Goal: Information Seeking & Learning: Learn about a topic

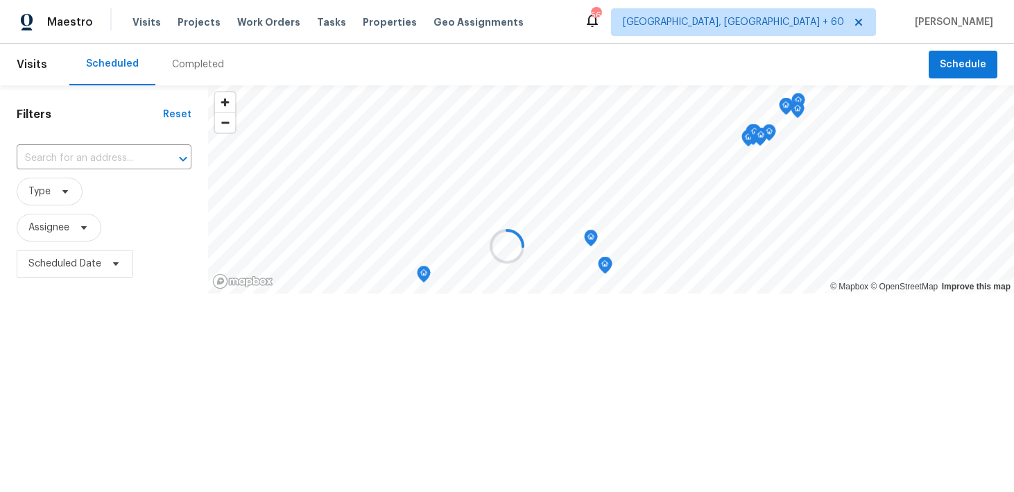
click at [200, 56] on div at bounding box center [507, 246] width 1014 height 492
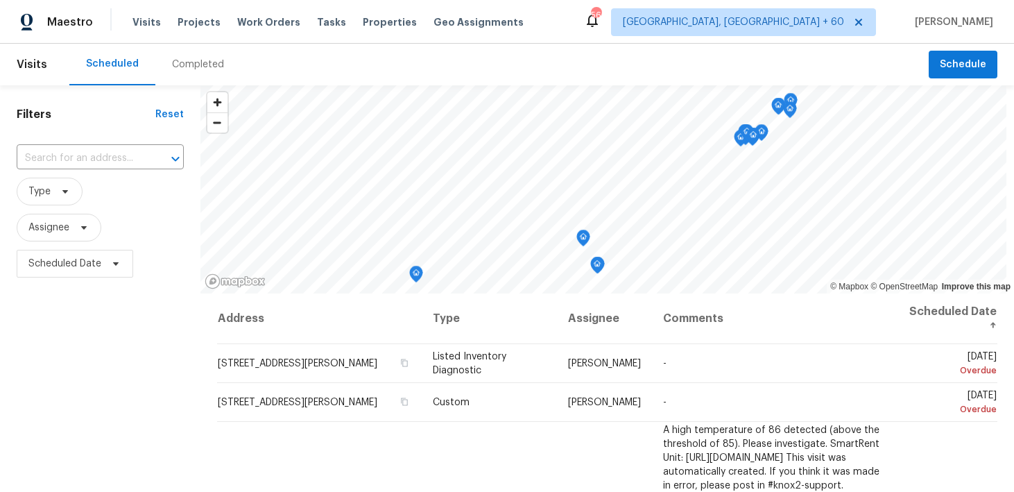
click at [188, 71] on div "Completed" at bounding box center [197, 65] width 85 height 42
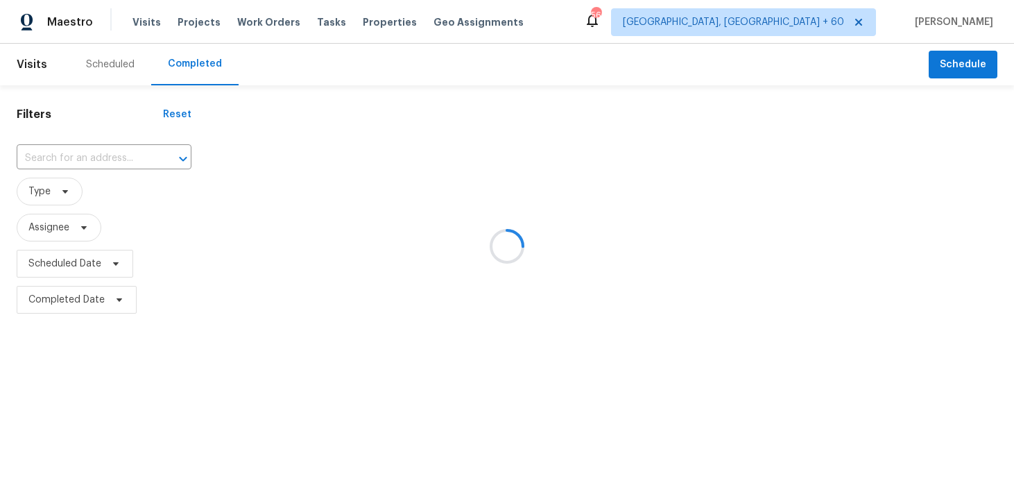
click at [86, 155] on div at bounding box center [507, 246] width 1014 height 492
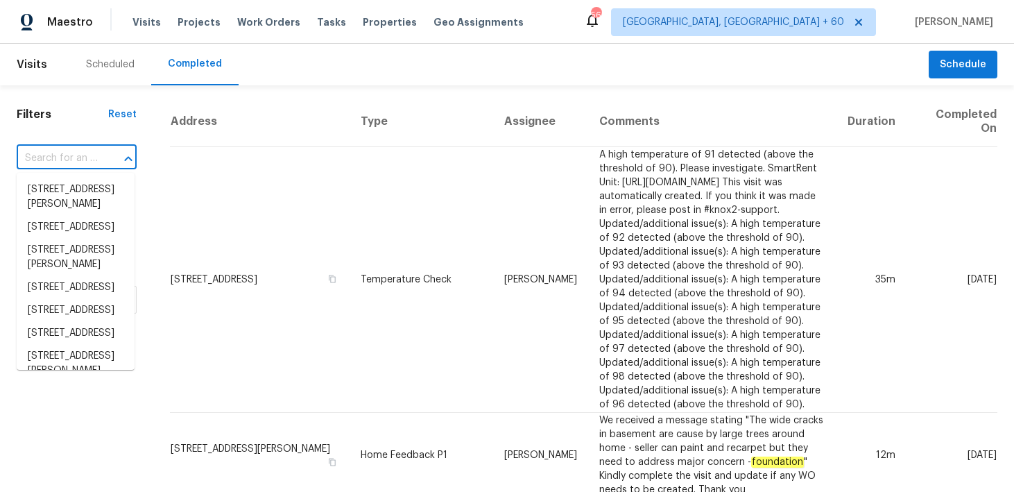
click at [66, 157] on input "text" at bounding box center [57, 159] width 81 height 22
paste input "10512 51st Ter N Saint Petersburg, FL 33708"
type input "10512 51st Ter N Saint Petersburg, FL 33708"
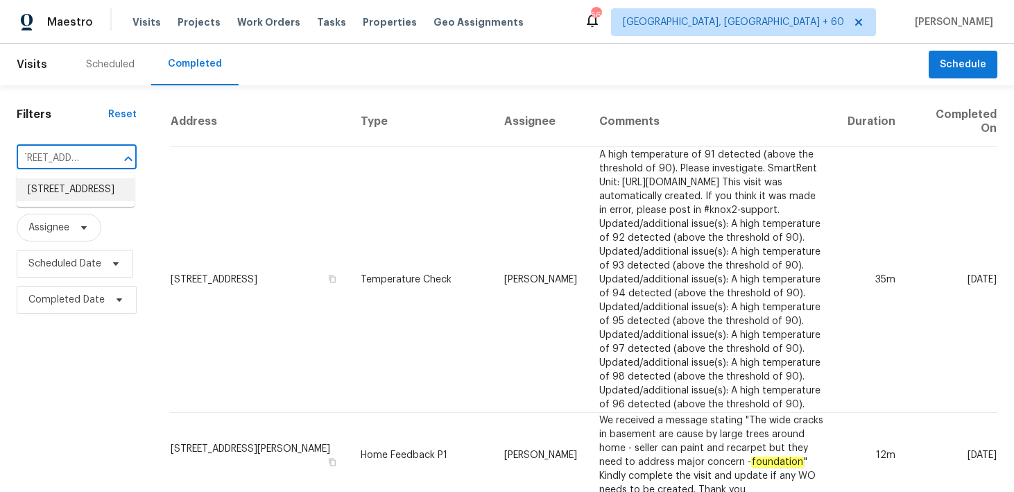
click at [59, 195] on li "10512 51st Ter N, Saint Petersburg, FL 33708" at bounding box center [76, 189] width 118 height 23
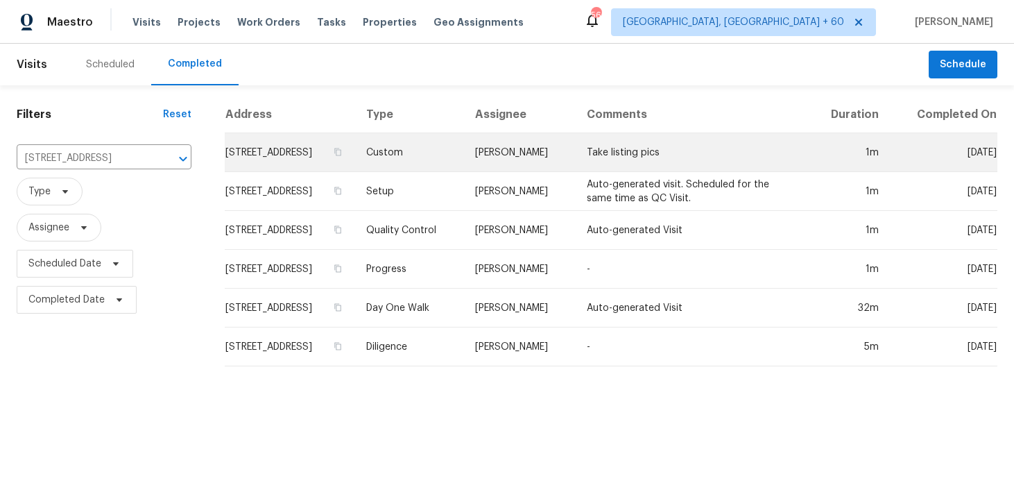
click at [464, 171] on td "Custom" at bounding box center [409, 152] width 108 height 39
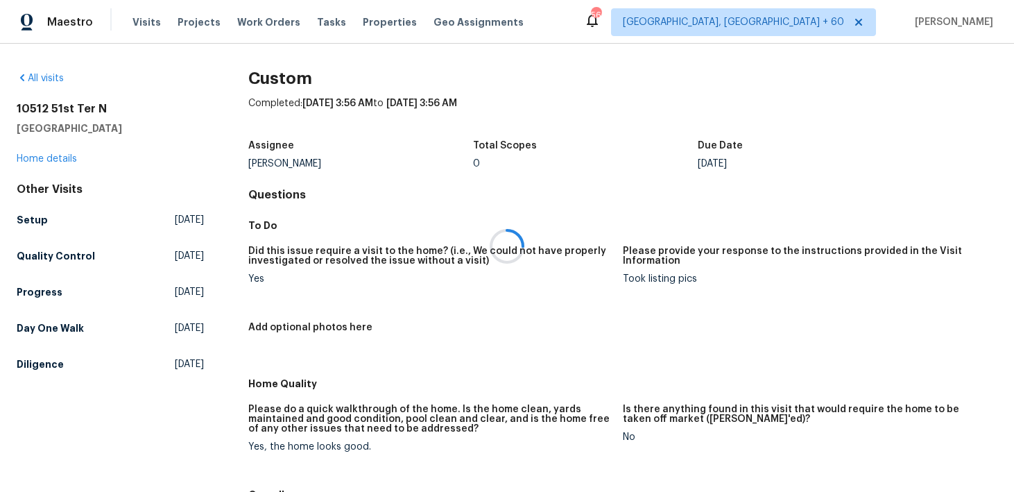
click at [56, 159] on div at bounding box center [507, 246] width 1014 height 492
click at [33, 155] on link "Home details" at bounding box center [47, 159] width 60 height 10
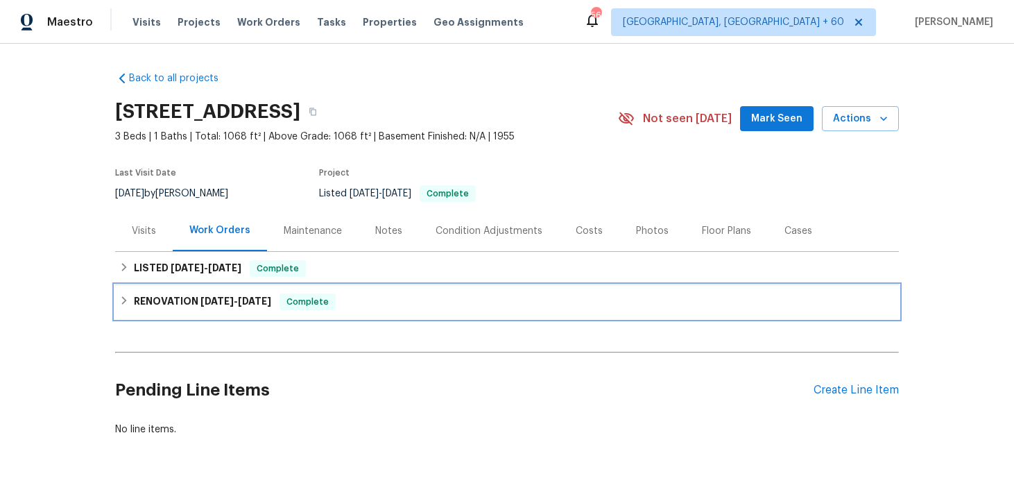
click at [405, 296] on div "RENOVATION 7/21/25 - 8/8/25 Complete" at bounding box center [507, 302] width 776 height 17
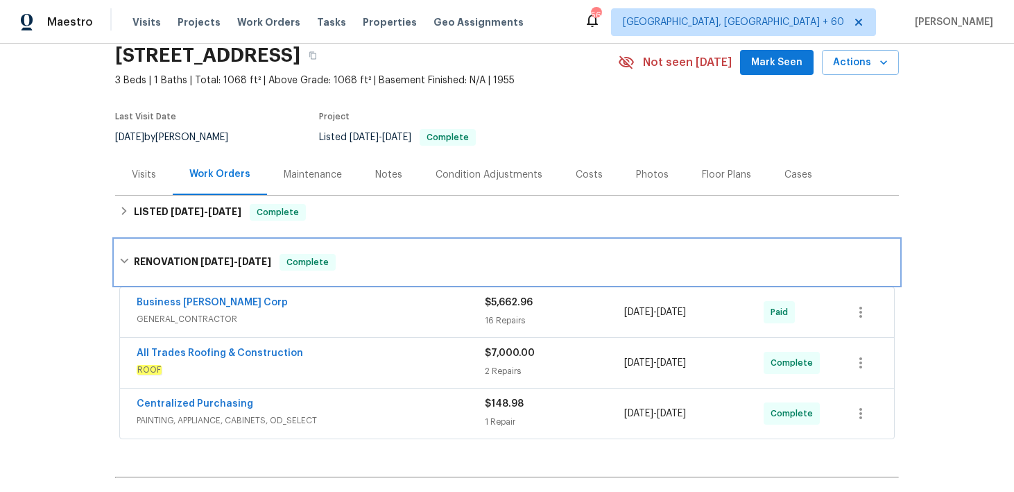
scroll to position [94, 0]
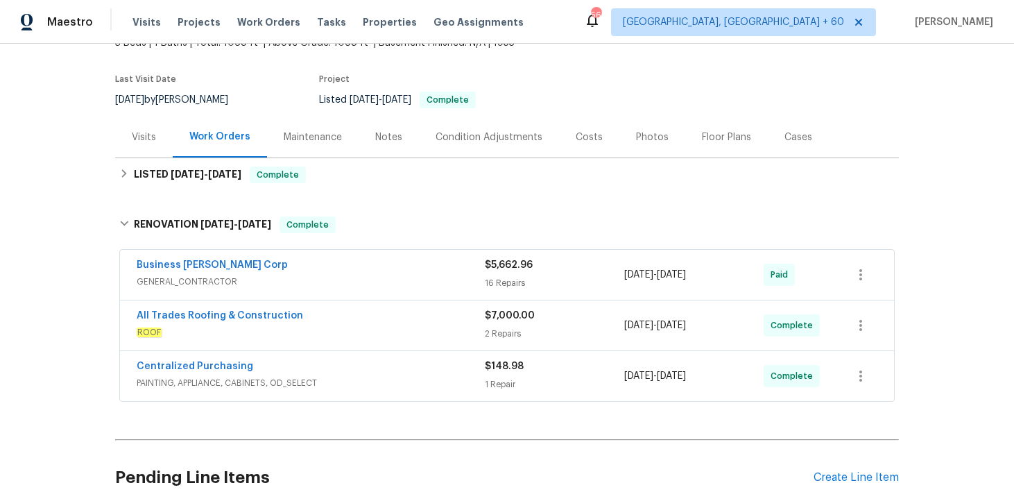
click at [486, 331] on div "2 Repairs" at bounding box center [554, 334] width 139 height 14
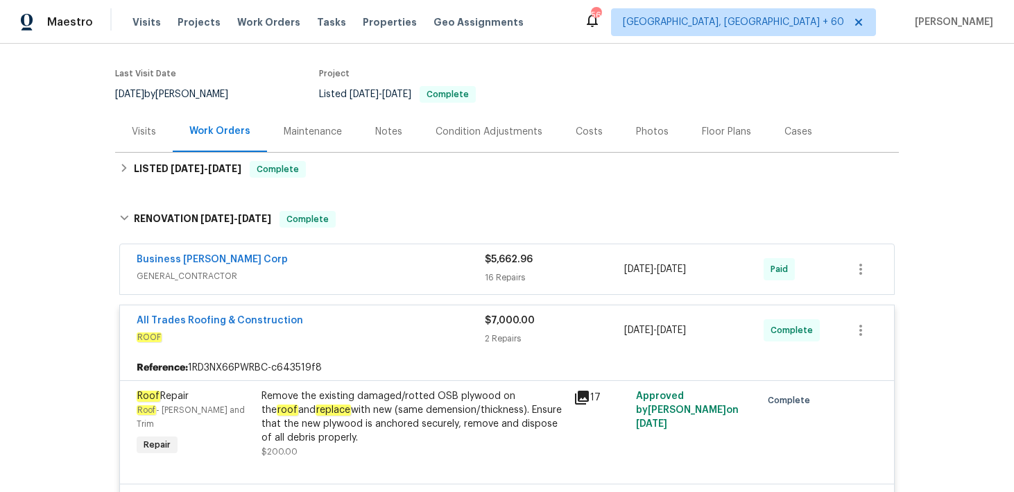
scroll to position [98, 0]
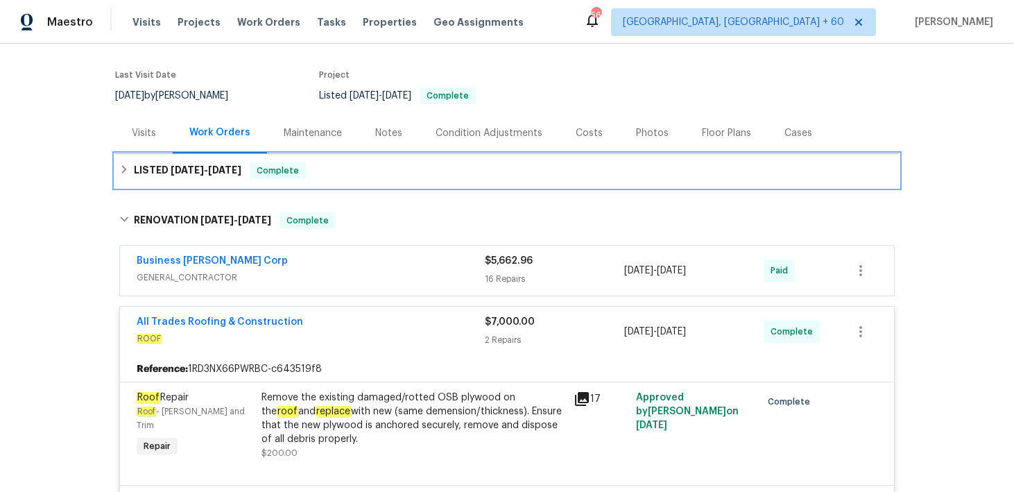
click at [354, 160] on div "LISTED 8/5/25 - 8/6/25 Complete" at bounding box center [507, 170] width 784 height 33
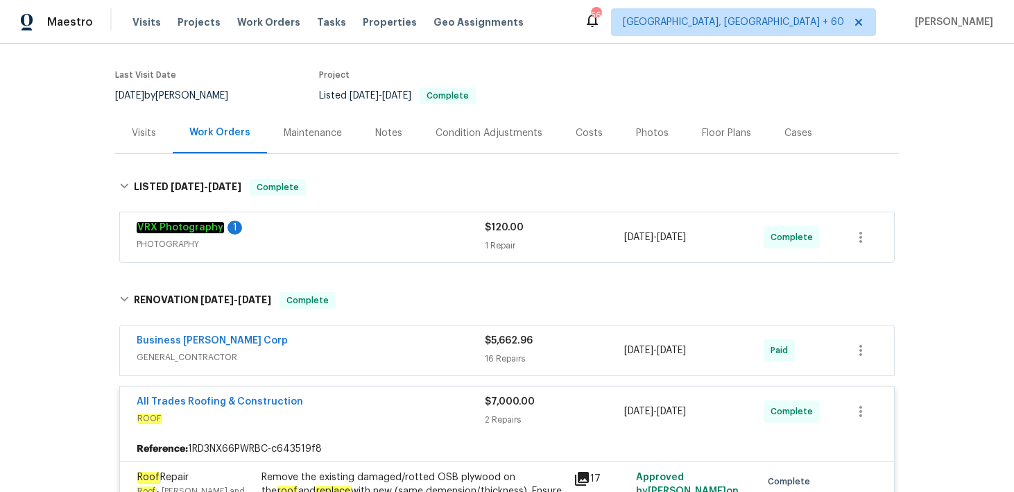
click at [524, 236] on div "$120.00 1 Repair" at bounding box center [554, 237] width 139 height 33
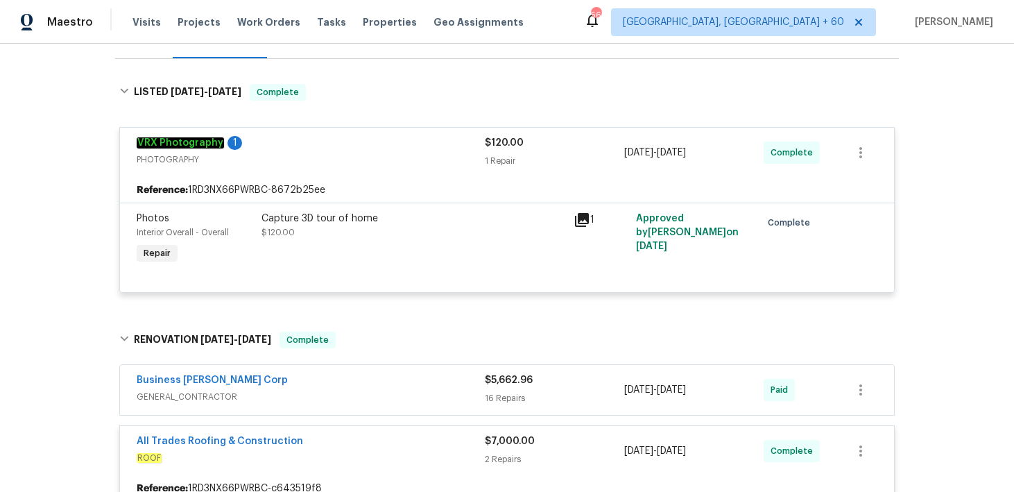
scroll to position [199, 0]
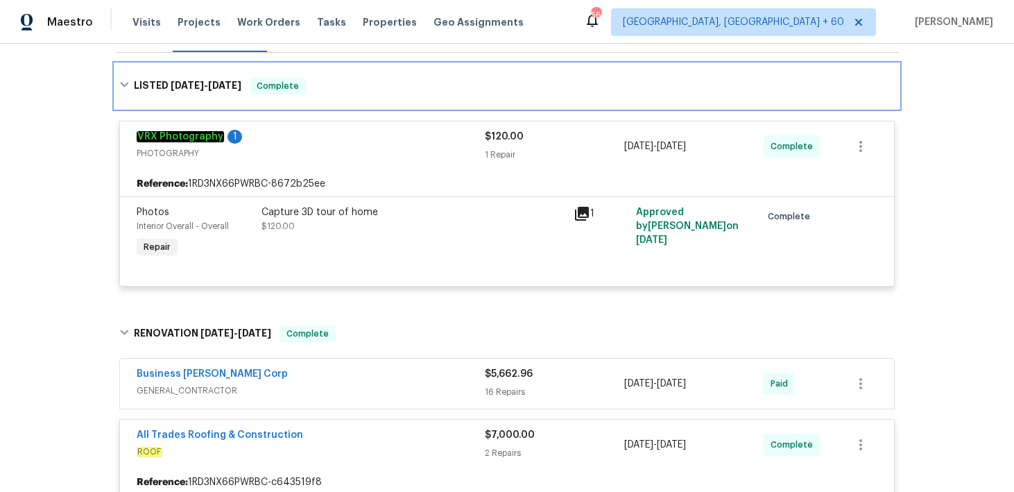
click at [486, 80] on div "LISTED 8/5/25 - 8/6/25 Complete" at bounding box center [507, 86] width 776 height 17
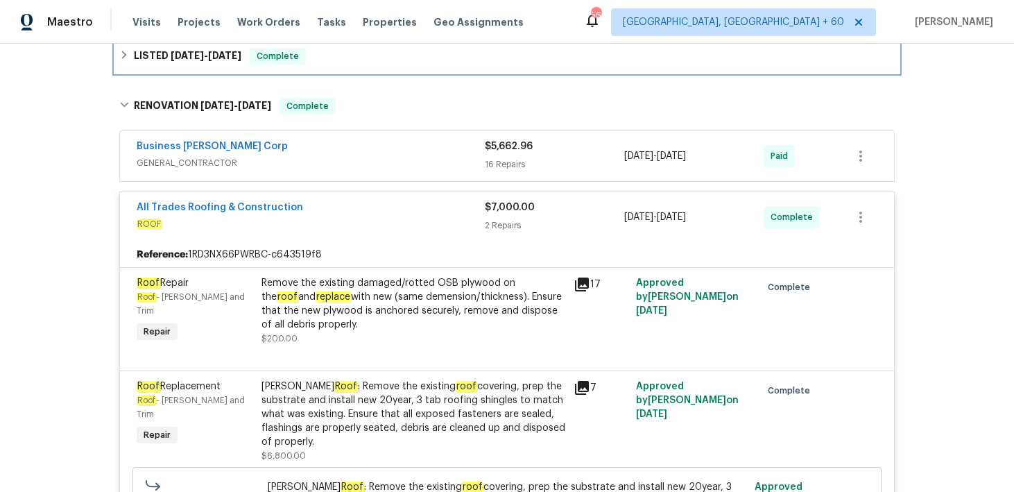
scroll to position [214, 0]
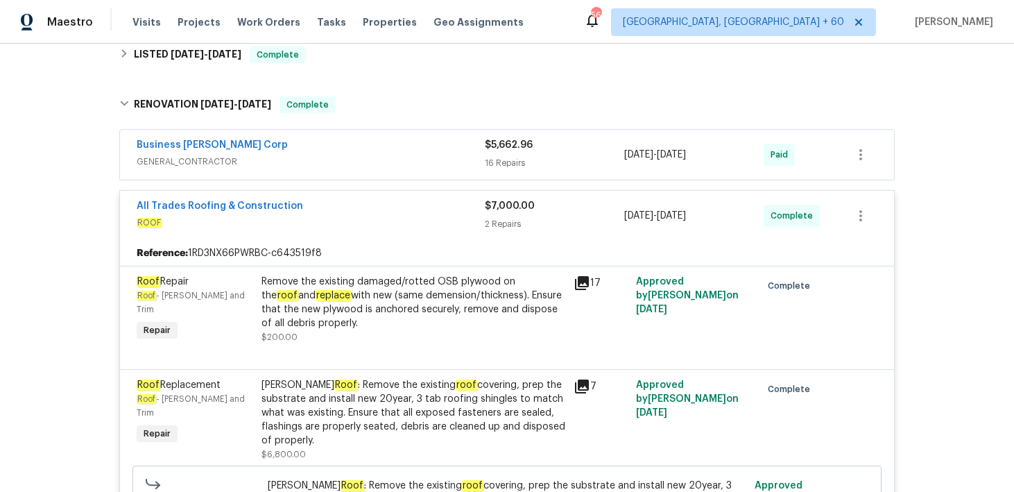
click at [497, 165] on div "16 Repairs" at bounding box center [554, 163] width 139 height 14
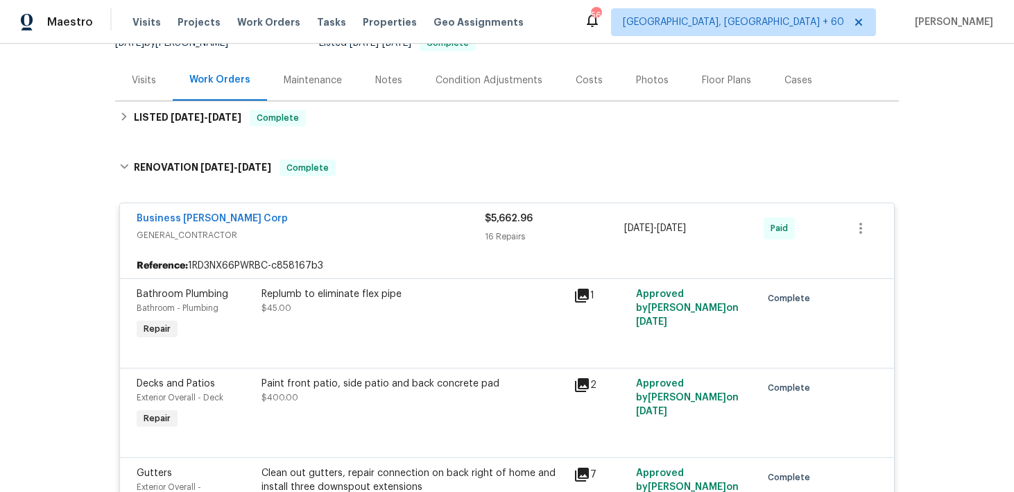
scroll to position [0, 0]
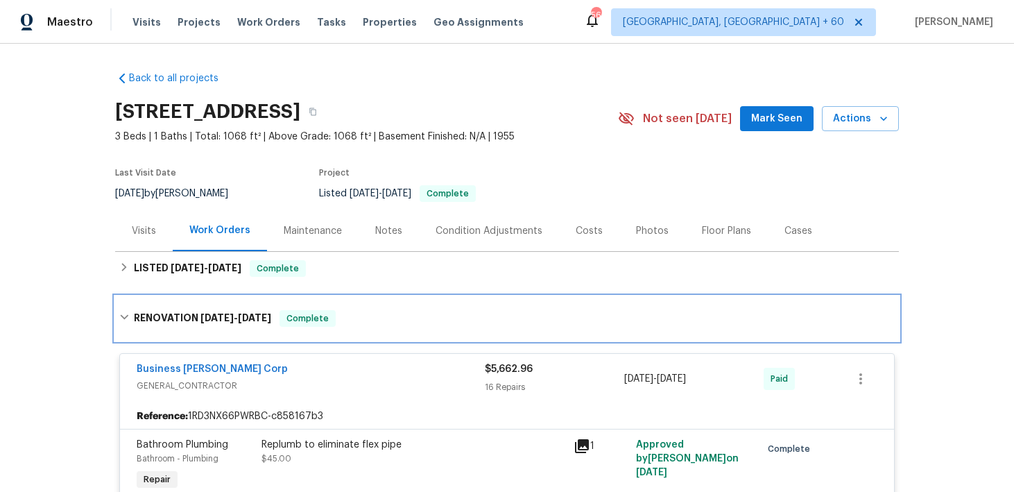
click at [500, 338] on div "RENOVATION 7/21/25 - 8/8/25 Complete" at bounding box center [507, 318] width 784 height 44
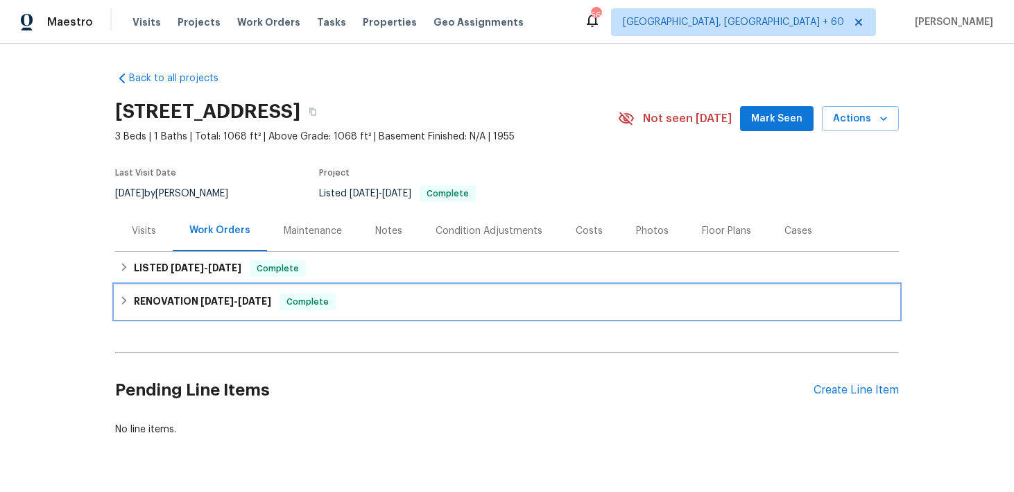
scroll to position [39, 0]
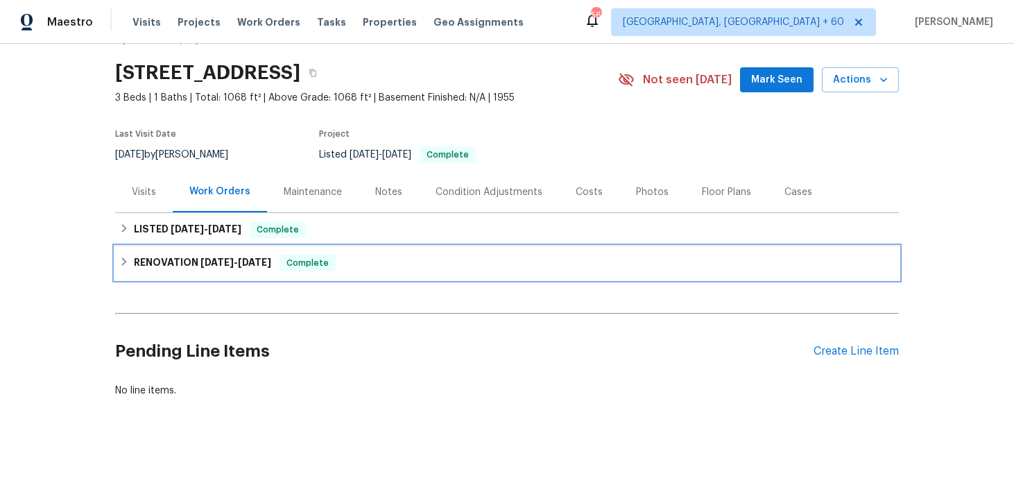
click at [461, 270] on div "RENOVATION 7/21/25 - 8/8/25 Complete" at bounding box center [507, 263] width 776 height 17
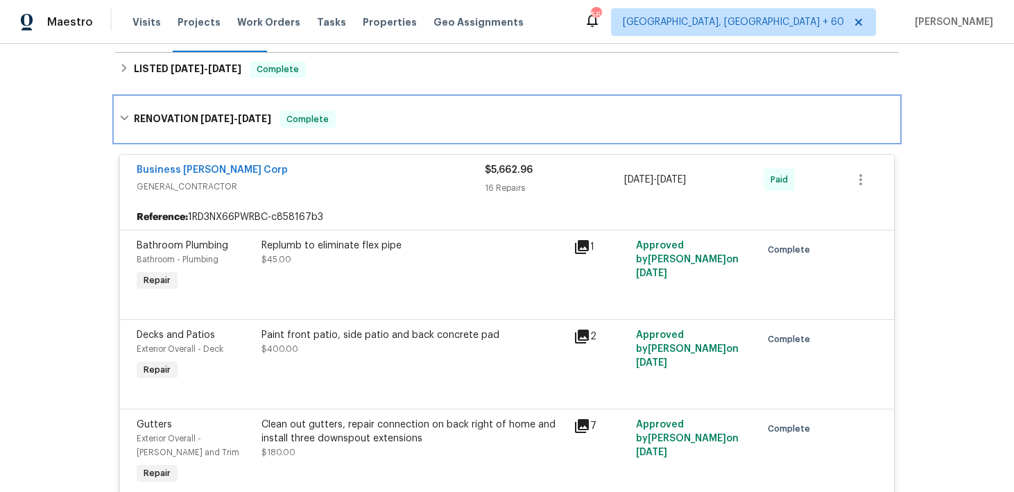
scroll to position [12, 0]
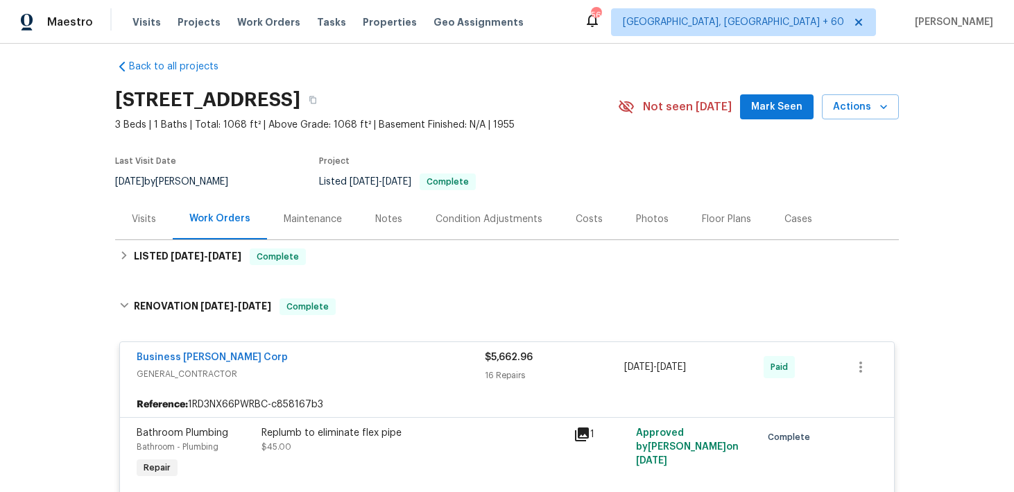
click at [520, 362] on span "$5,662.96" at bounding box center [509, 357] width 48 height 10
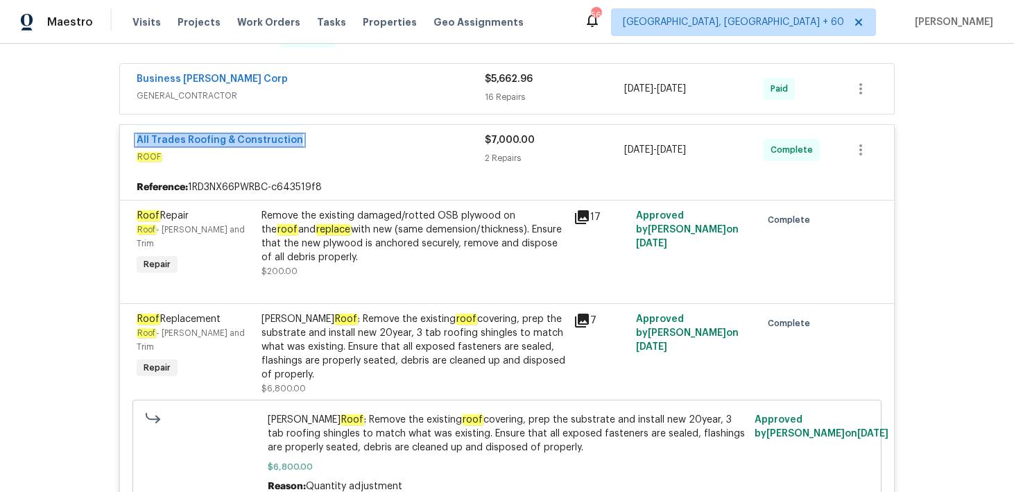
scroll to position [284, 0]
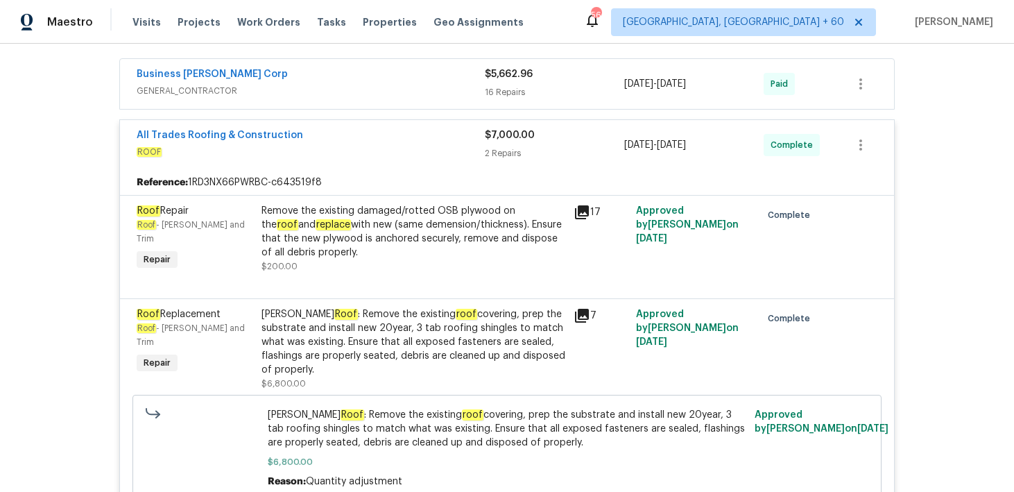
click at [579, 328] on div "7" at bounding box center [601, 349] width 62 height 92
click at [564, 338] on div "Gable Roof : Remove the existing roof covering, prep the substrate and install …" at bounding box center [414, 341] width 304 height 69
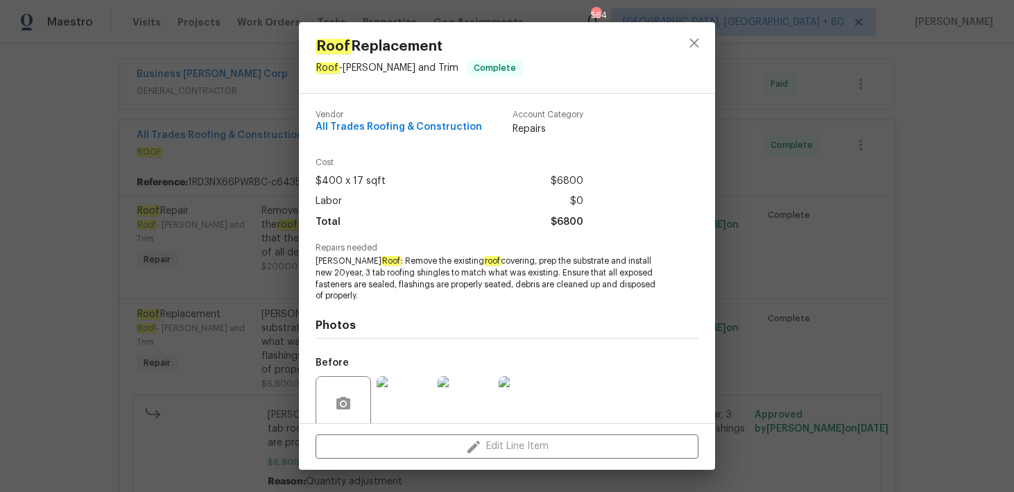
scroll to position [112, 0]
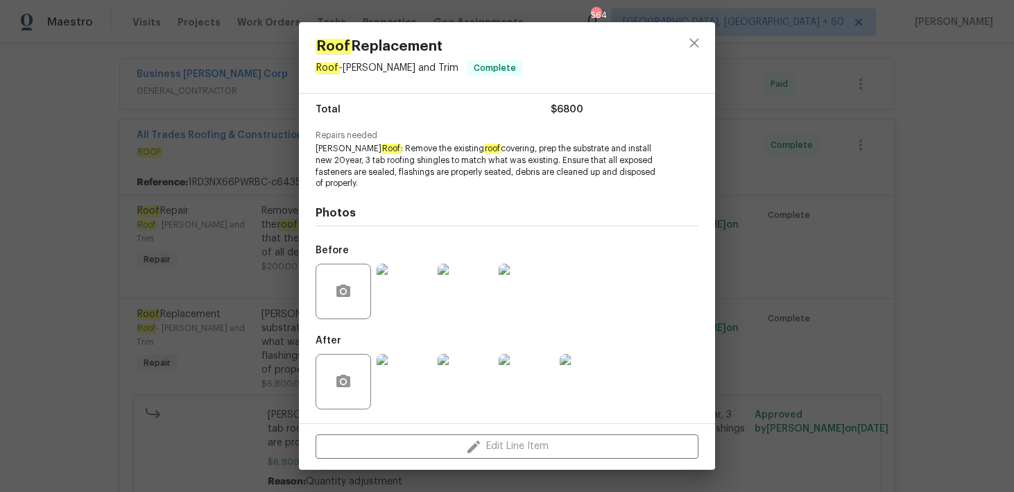
click at [452, 285] on img at bounding box center [466, 292] width 56 height 56
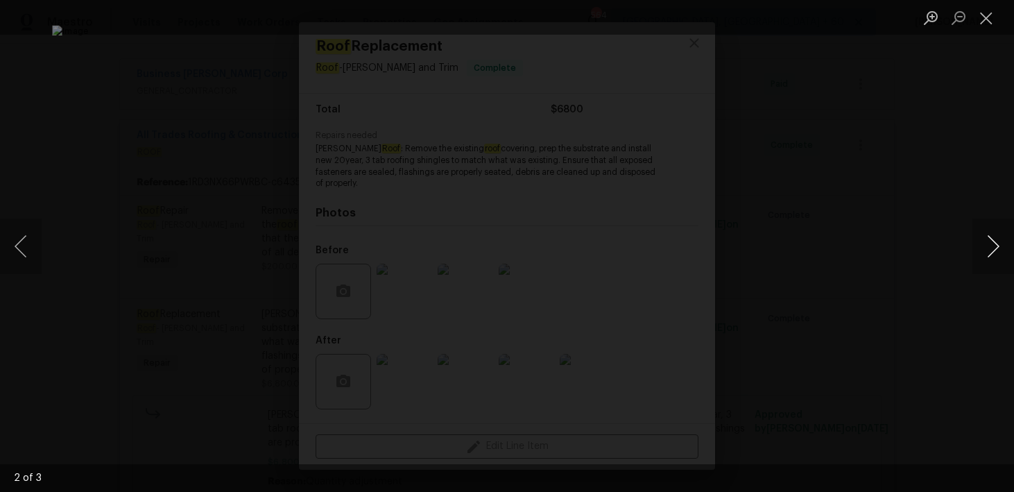
click at [995, 250] on button "Next image" at bounding box center [994, 247] width 42 height 56
click at [995, 252] on button "Next image" at bounding box center [994, 247] width 42 height 56
click at [22, 232] on button "Previous image" at bounding box center [21, 247] width 42 height 56
click at [986, 246] on button "Next image" at bounding box center [994, 247] width 42 height 56
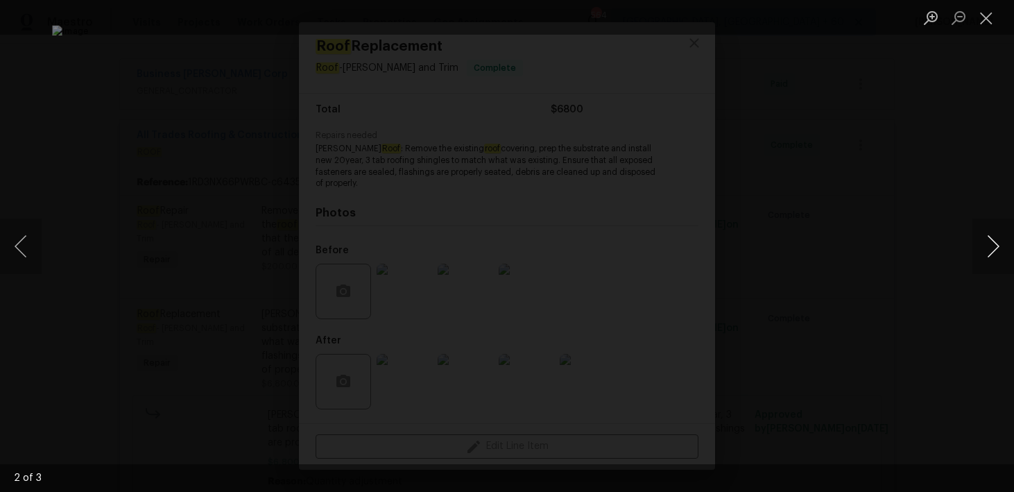
click at [986, 246] on button "Next image" at bounding box center [994, 247] width 42 height 56
click at [1008, 264] on button "Next image" at bounding box center [994, 247] width 42 height 56
click at [989, 17] on button "Close lightbox" at bounding box center [987, 18] width 28 height 24
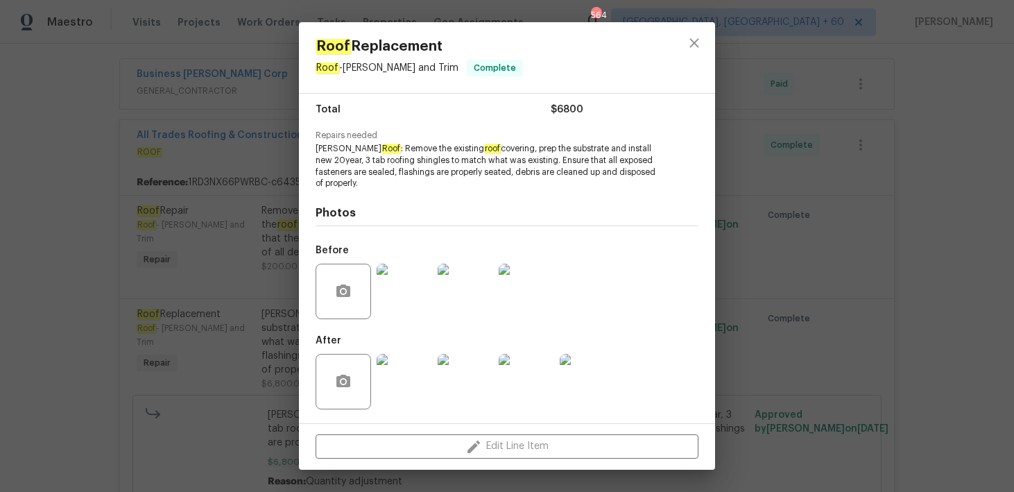
click at [411, 377] on img at bounding box center [405, 382] width 56 height 56
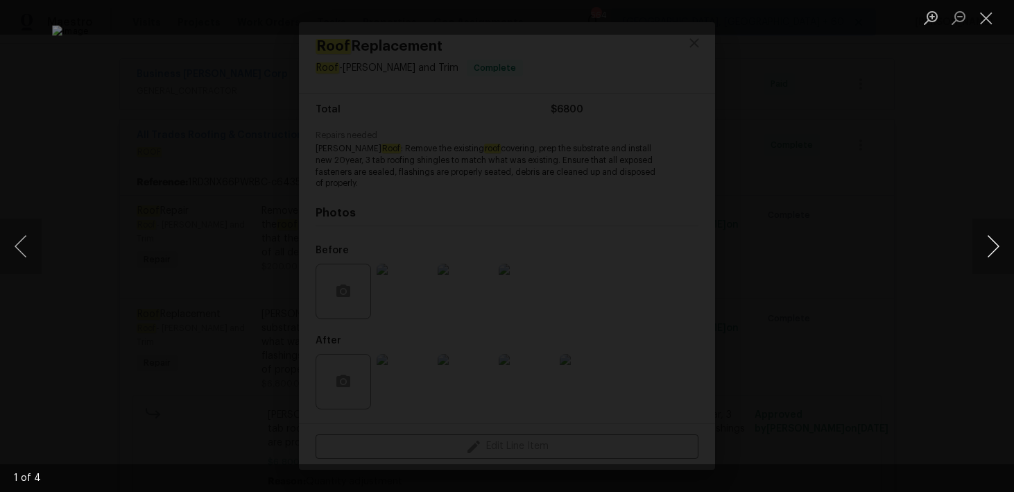
click at [1003, 251] on button "Next image" at bounding box center [994, 247] width 42 height 56
click at [998, 246] on button "Next image" at bounding box center [994, 247] width 42 height 56
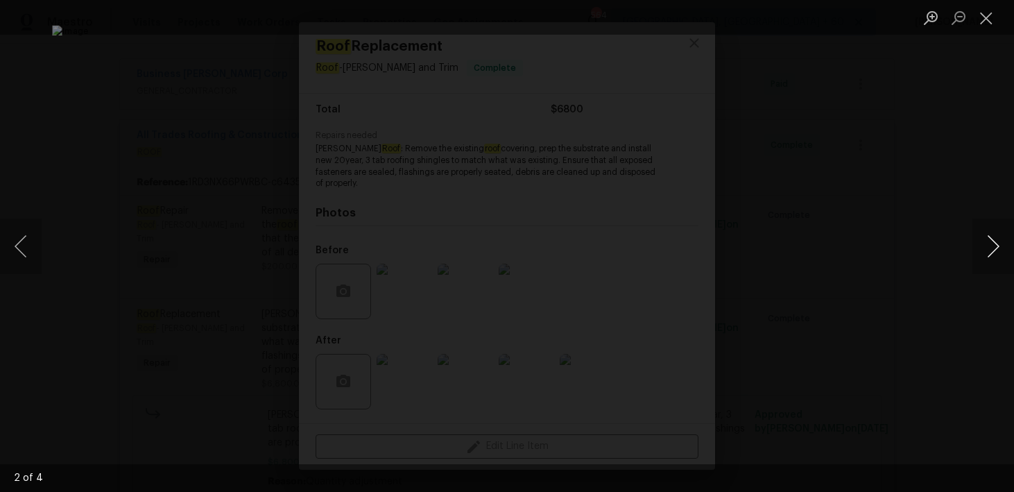
click at [998, 246] on button "Next image" at bounding box center [994, 247] width 42 height 56
click at [956, 226] on div "Lightbox" at bounding box center [507, 246] width 1014 height 492
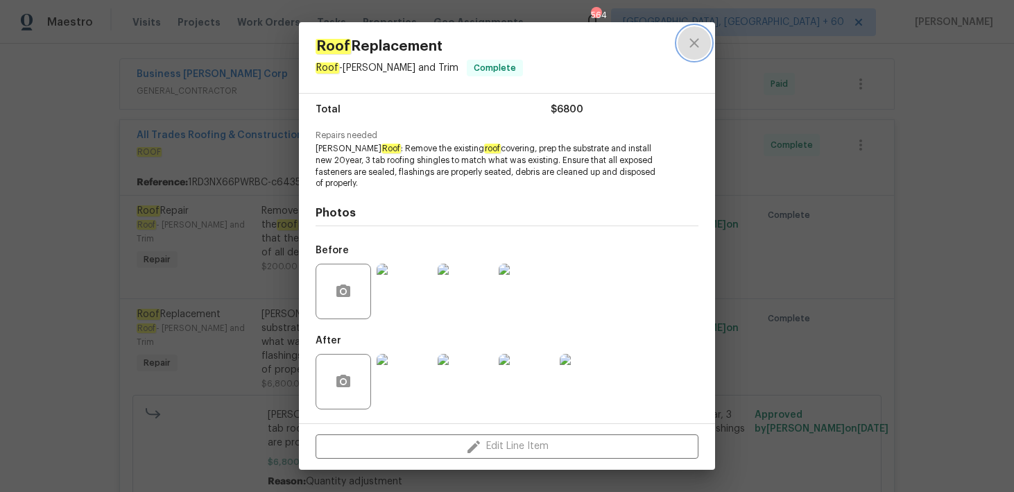
click at [692, 46] on icon "close" at bounding box center [694, 43] width 17 height 17
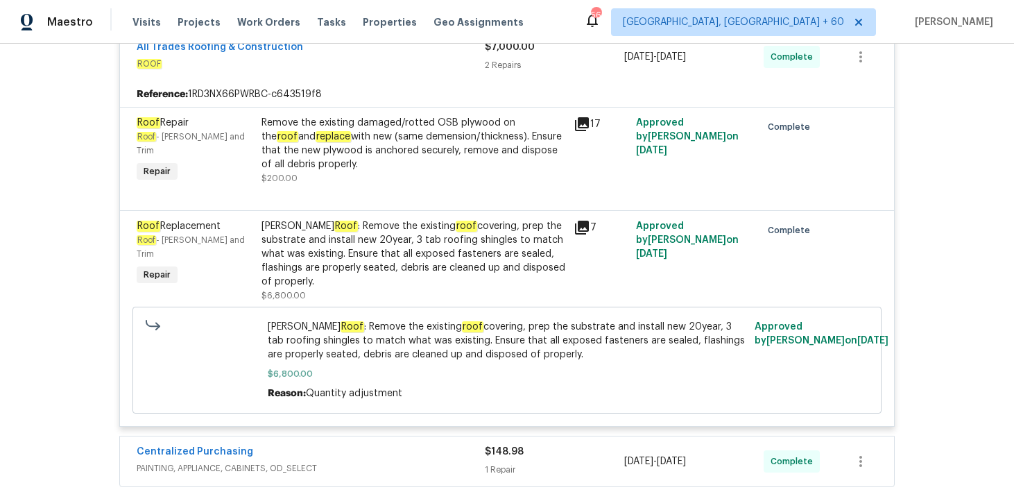
scroll to position [0, 0]
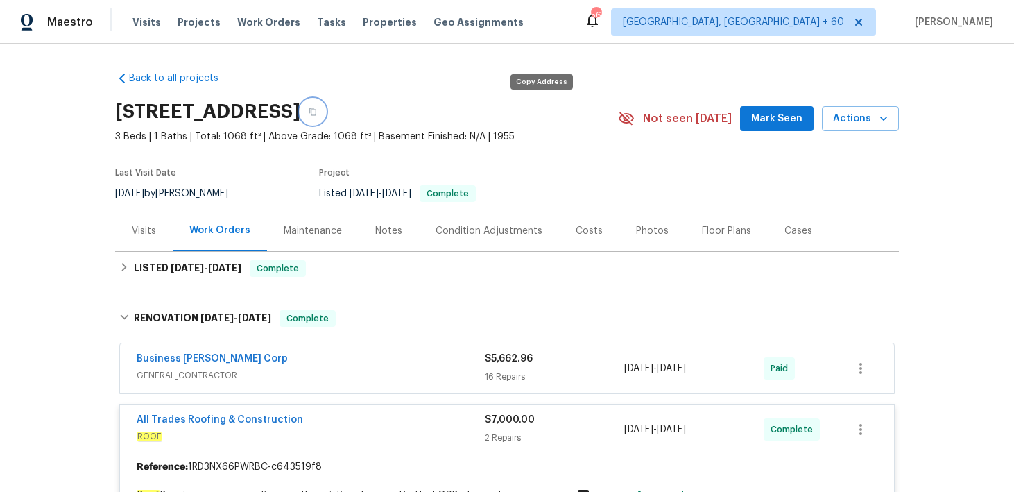
click at [325, 117] on button "button" at bounding box center [312, 111] width 25 height 25
click at [143, 21] on span "Visits" at bounding box center [147, 22] width 28 height 14
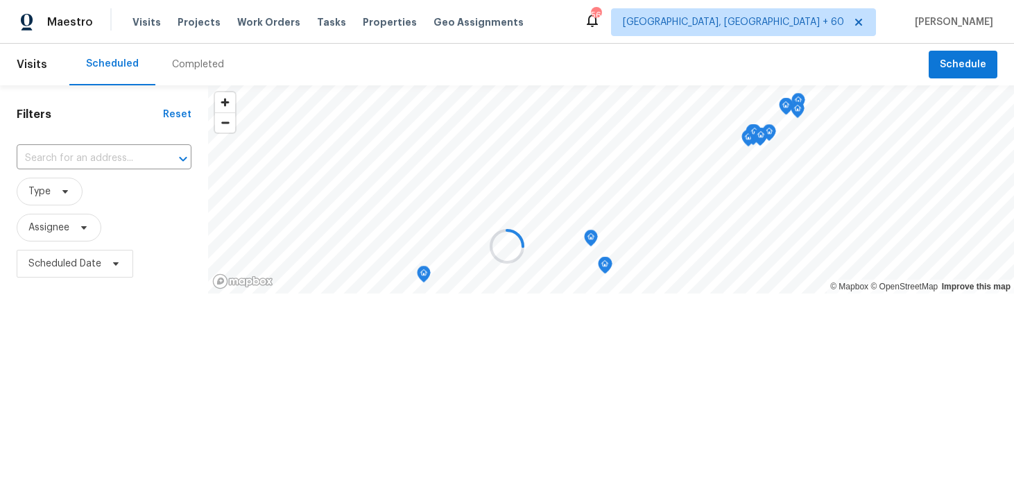
click at [197, 71] on div at bounding box center [507, 246] width 1014 height 492
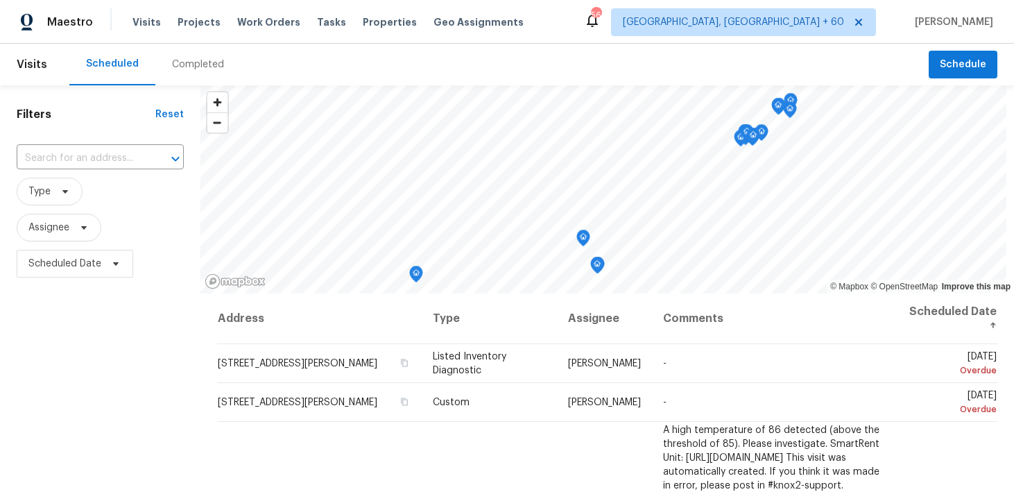
click at [194, 67] on div "Completed" at bounding box center [198, 65] width 52 height 14
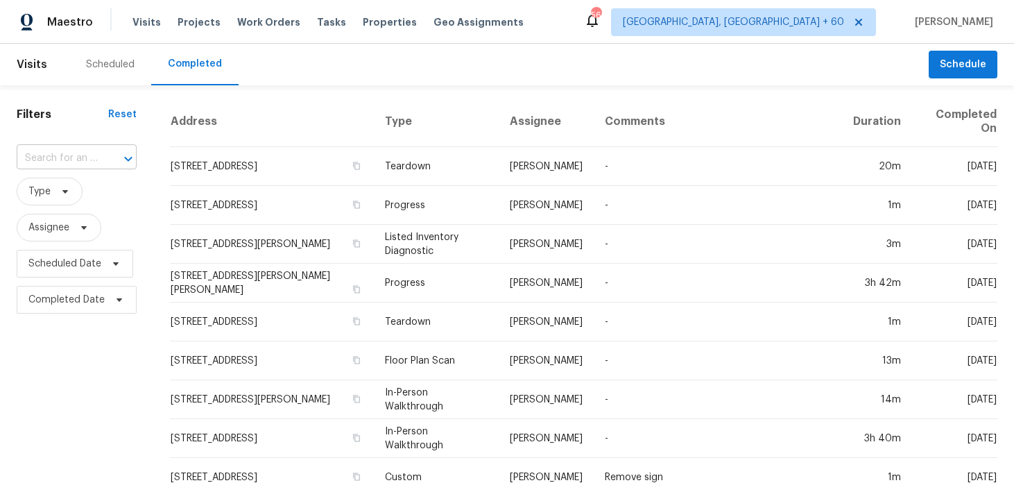
click at [55, 154] on input "text" at bounding box center [57, 159] width 81 height 22
click at [55, 153] on input "text" at bounding box center [57, 159] width 81 height 22
paste input "8952 E 39th St Tucson, AZ 85730"
type input "8952 E 39th St Tucson, AZ 85730"
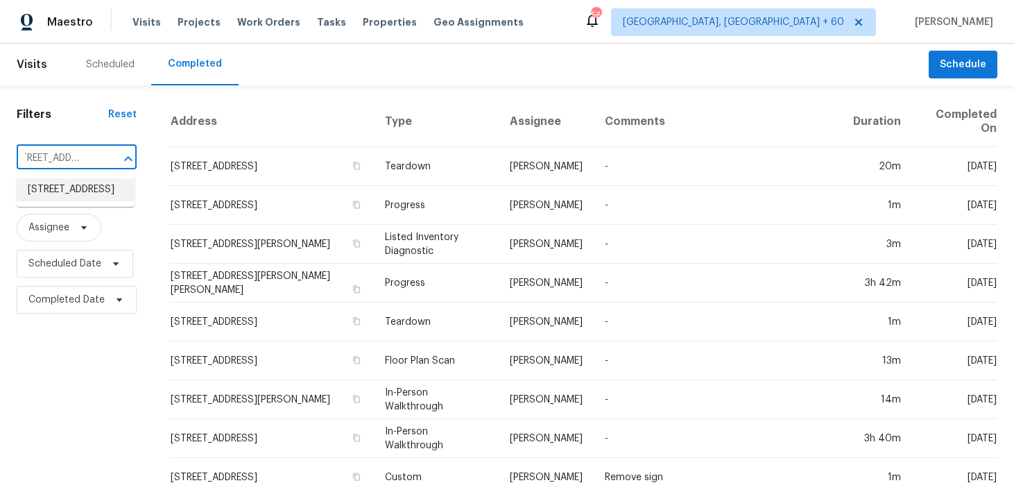
click at [65, 200] on li "8952 E 39th St, Tucson, AZ 85730" at bounding box center [76, 189] width 118 height 23
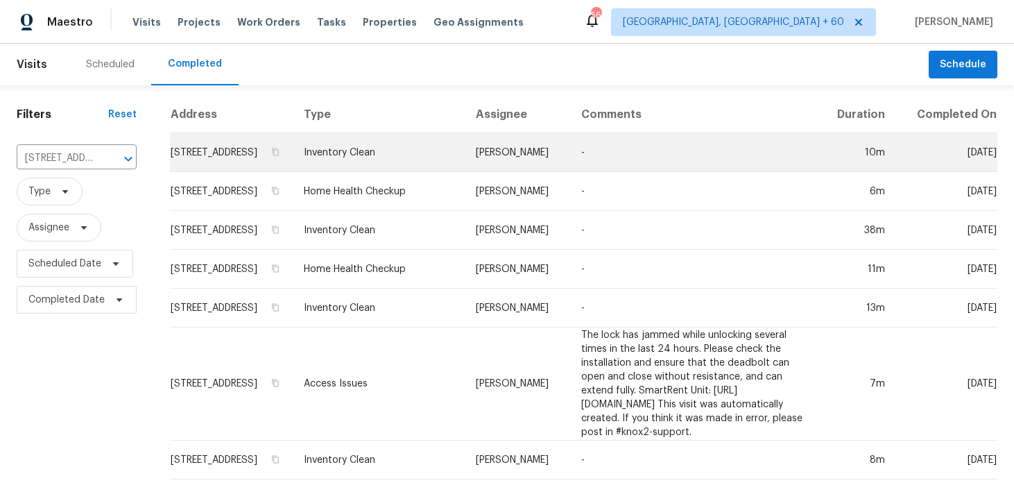
click at [340, 172] on td "Inventory Clean" at bounding box center [378, 152] width 171 height 39
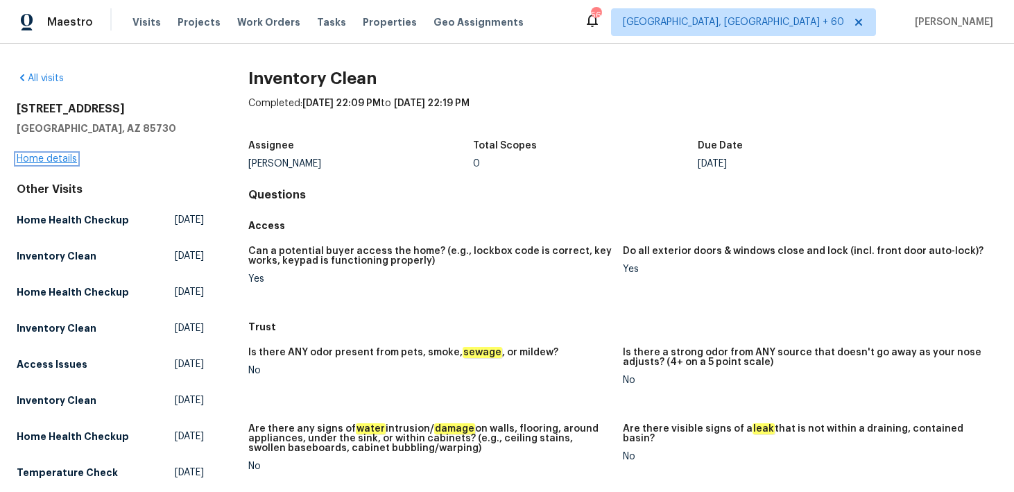
click at [53, 155] on link "Home details" at bounding box center [47, 159] width 60 height 10
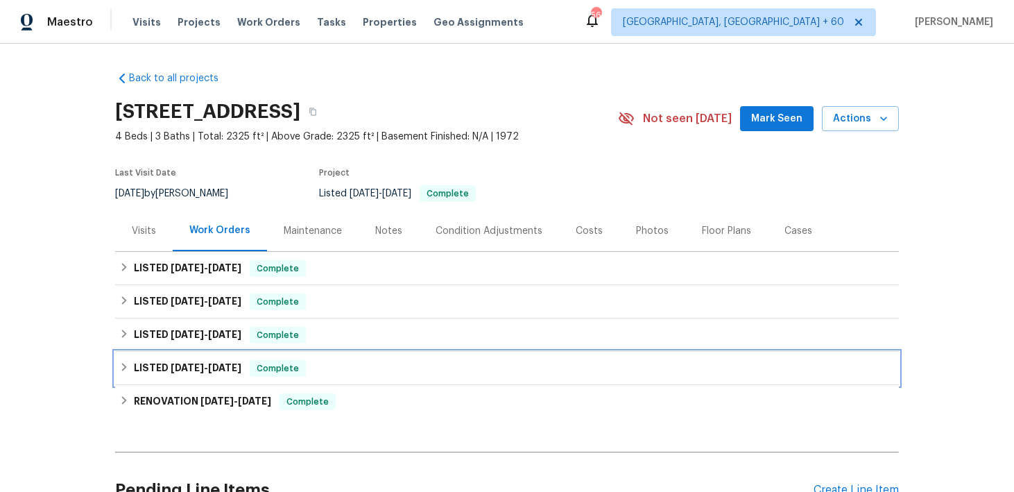
click at [314, 366] on div "LISTED 5/12/25 - 5/13/25 Complete" at bounding box center [507, 368] width 776 height 17
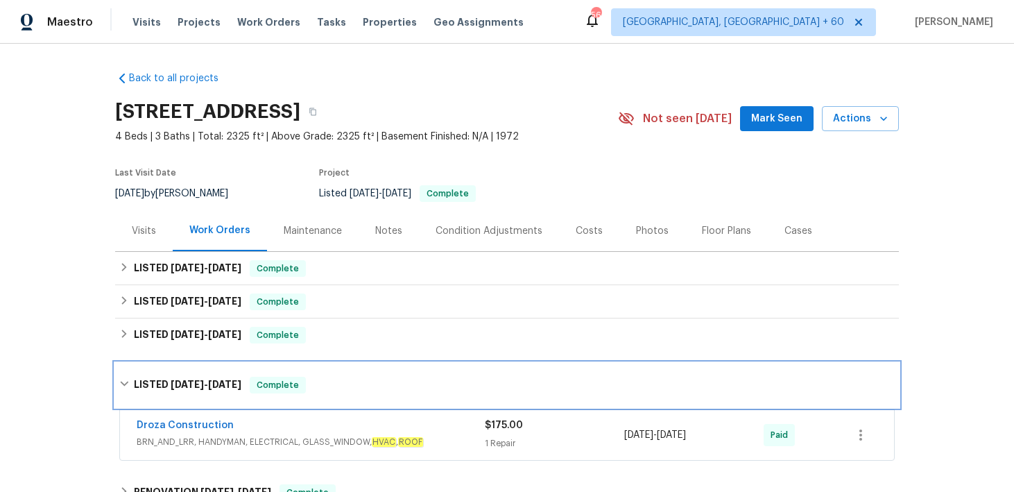
scroll to position [116, 0]
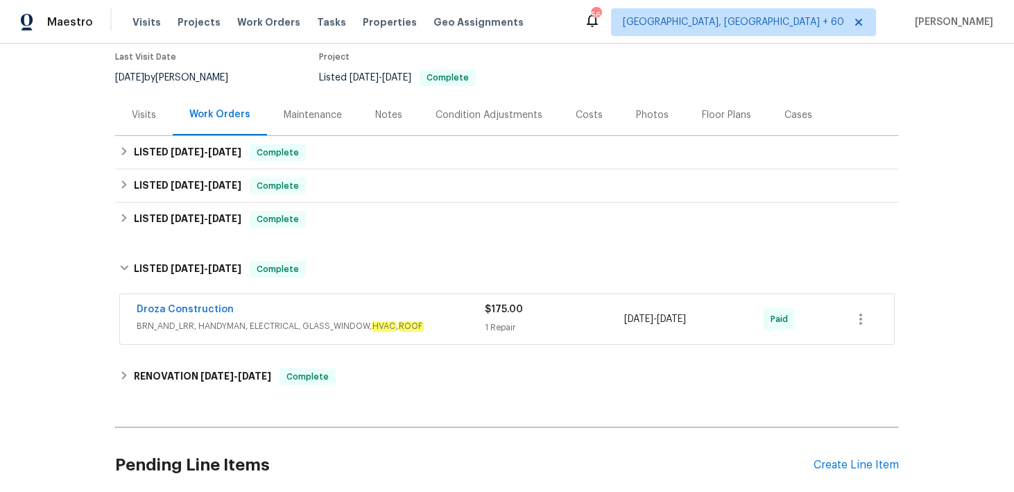
click at [498, 330] on div "1 Repair" at bounding box center [554, 328] width 139 height 14
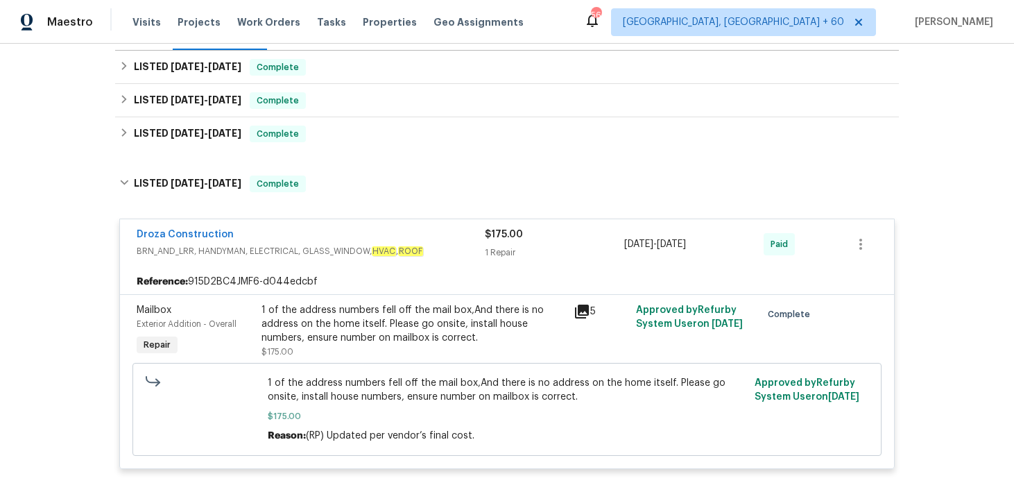
scroll to position [163, 0]
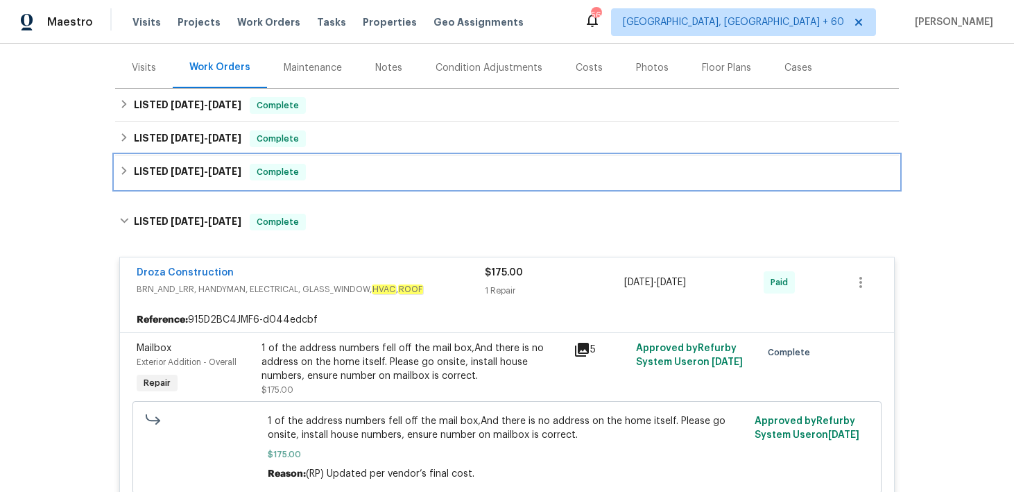
click at [394, 171] on div "LISTED 6/16/25 - 6/17/25 Complete" at bounding box center [507, 172] width 776 height 17
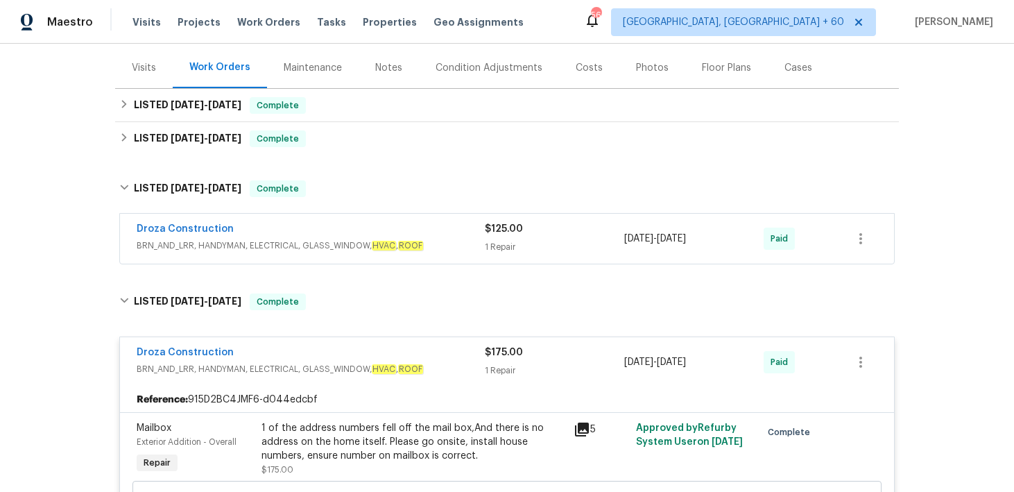
click at [478, 239] on span "BRN_AND_LRR, HANDYMAN, ELECTRICAL, GLASS_WINDOW, HVAC , ROOF" at bounding box center [311, 246] width 348 height 14
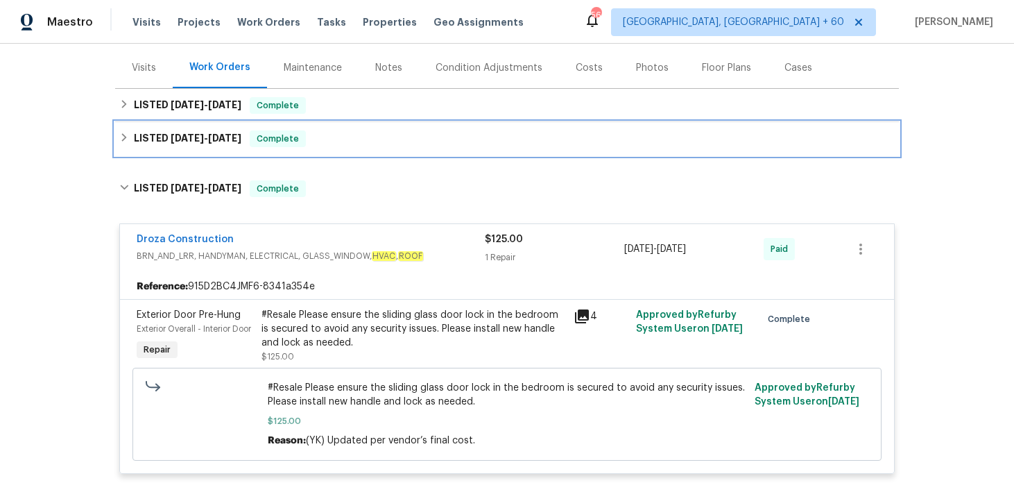
click at [384, 140] on div "LISTED 7/10/25 - 7/11/25 Complete" at bounding box center [507, 138] width 776 height 17
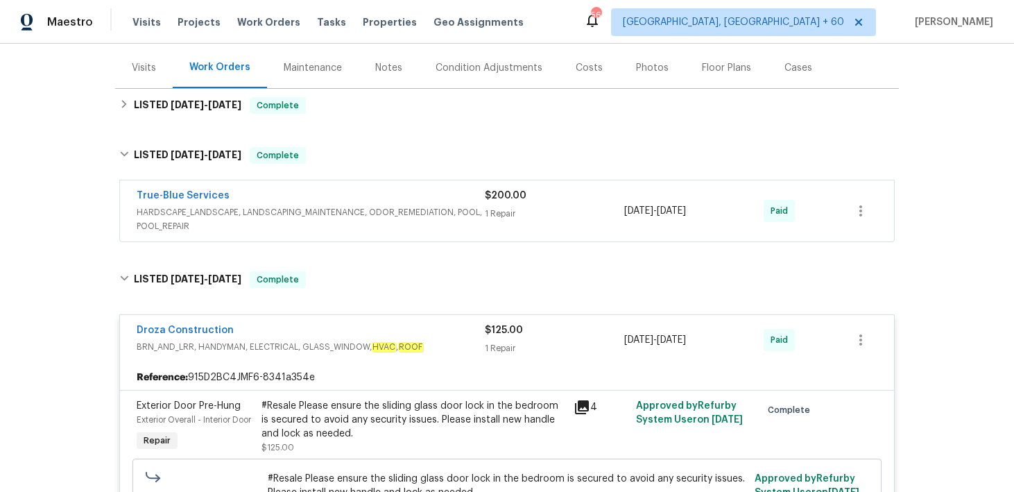
click at [489, 201] on div "$200.00" at bounding box center [554, 196] width 139 height 14
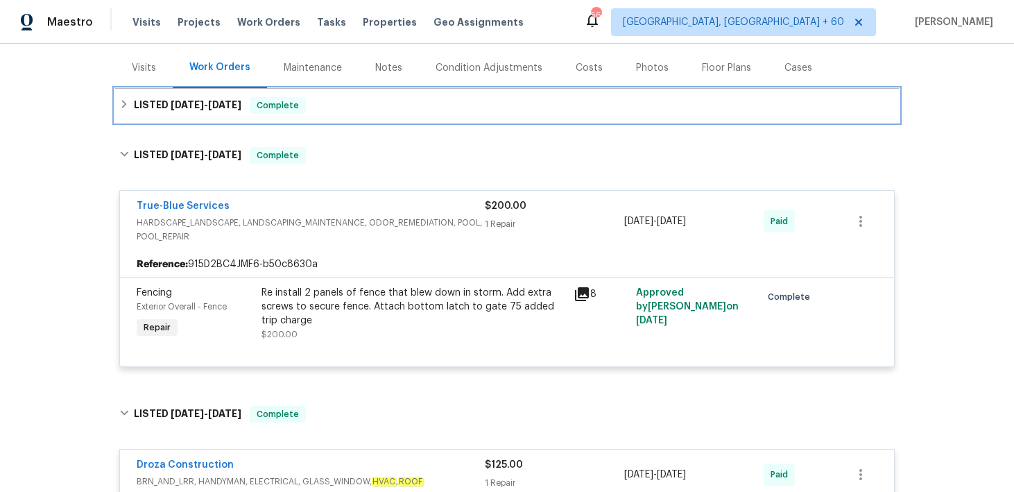
click at [414, 114] on div "LISTED 8/12/25 - 8/20/25 Complete" at bounding box center [507, 105] width 784 height 33
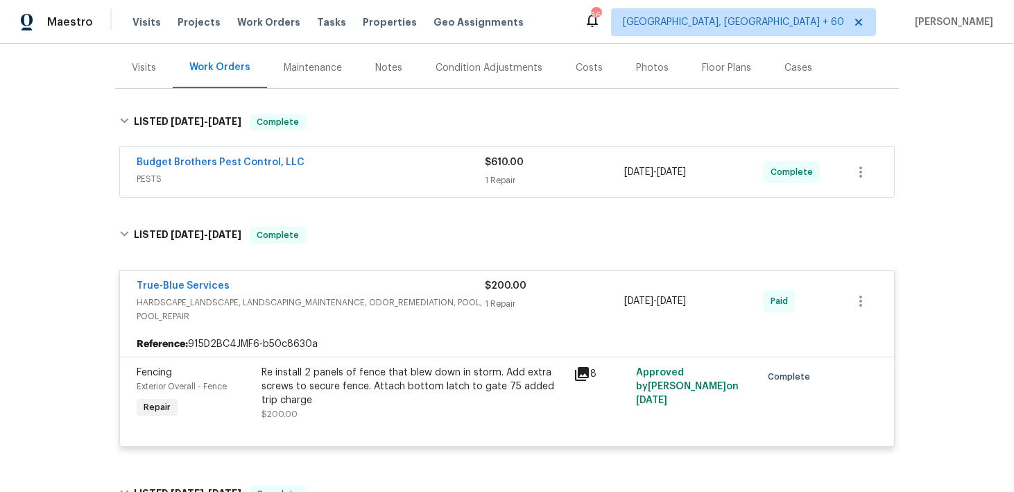
click at [496, 184] on div "1 Repair" at bounding box center [554, 180] width 139 height 14
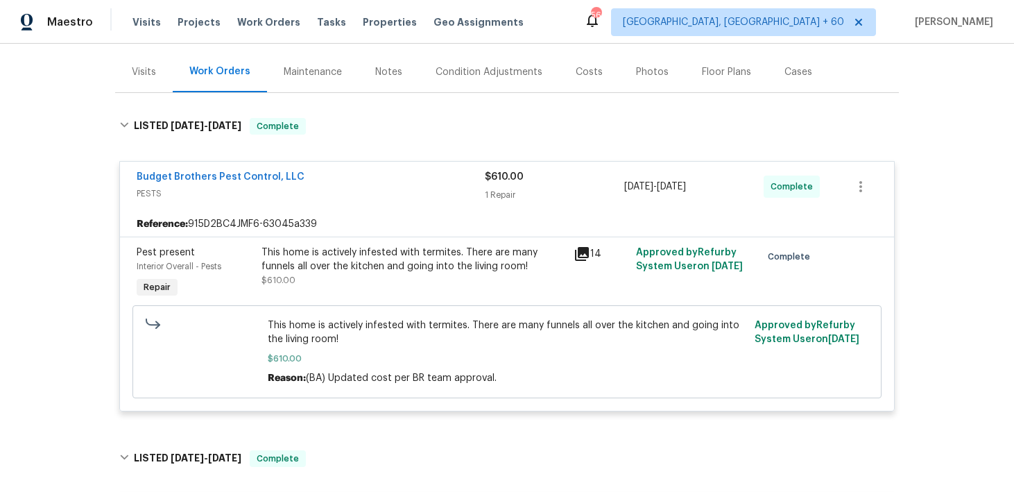
scroll to position [164, 0]
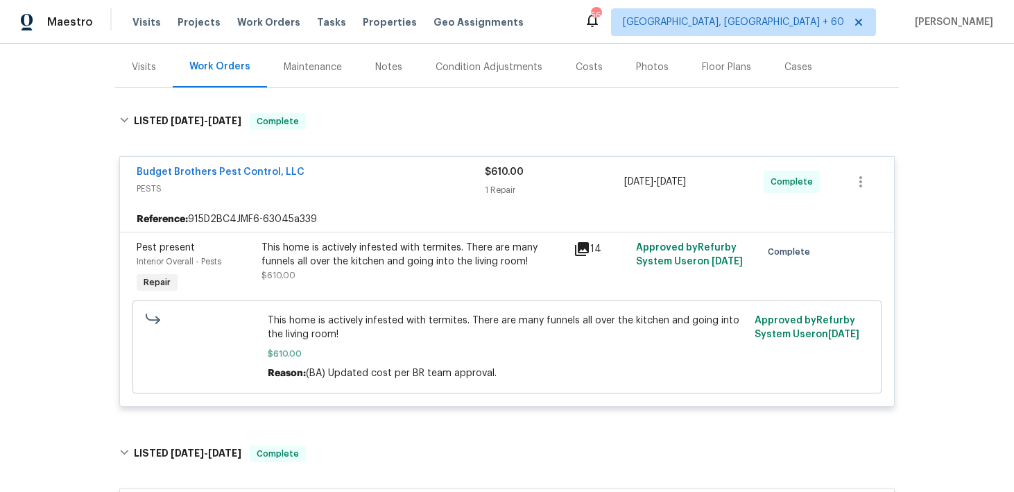
click at [536, 281] on div "This home is actively infested with termites. There are many funnels all over t…" at bounding box center [414, 262] width 304 height 42
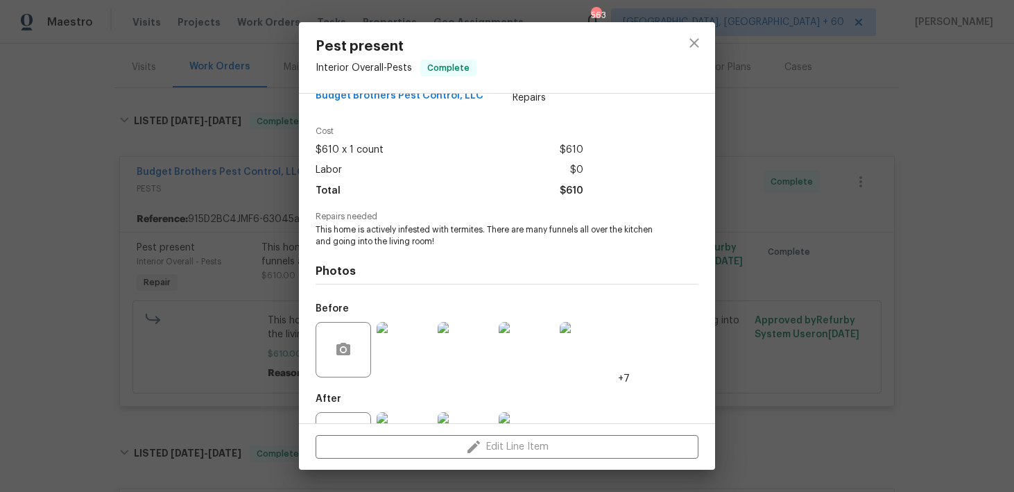
scroll to position [90, 0]
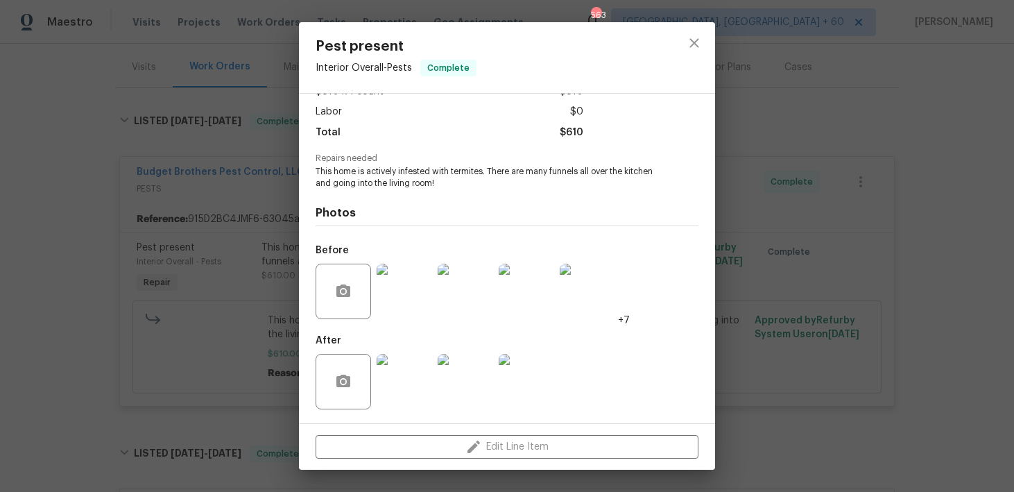
click at [407, 292] on img at bounding box center [405, 292] width 56 height 56
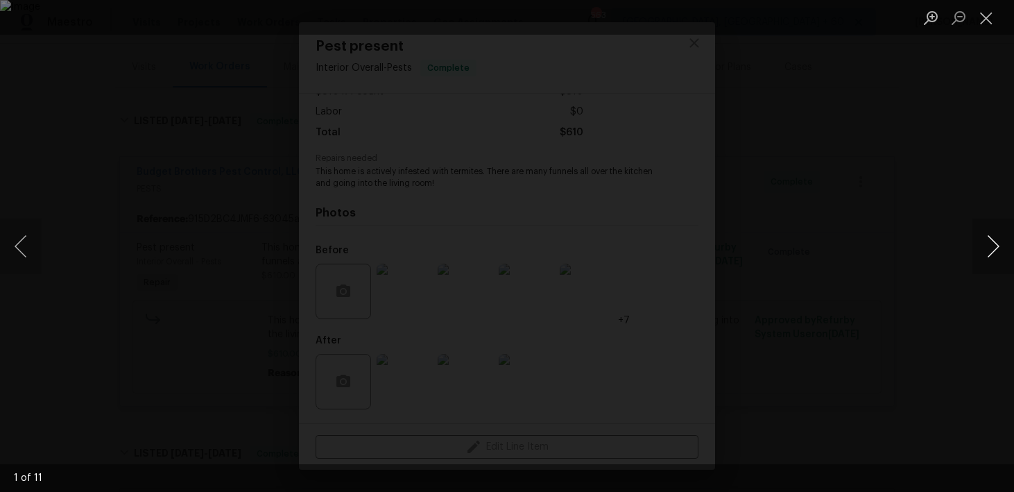
click at [989, 248] on button "Next image" at bounding box center [994, 247] width 42 height 56
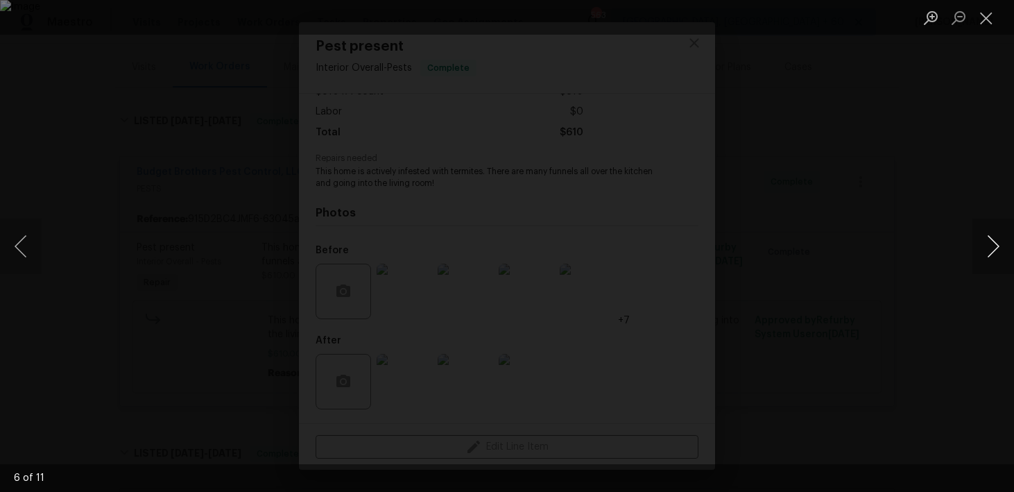
click at [989, 248] on button "Next image" at bounding box center [994, 247] width 42 height 56
click at [981, 14] on button "Close lightbox" at bounding box center [987, 18] width 28 height 24
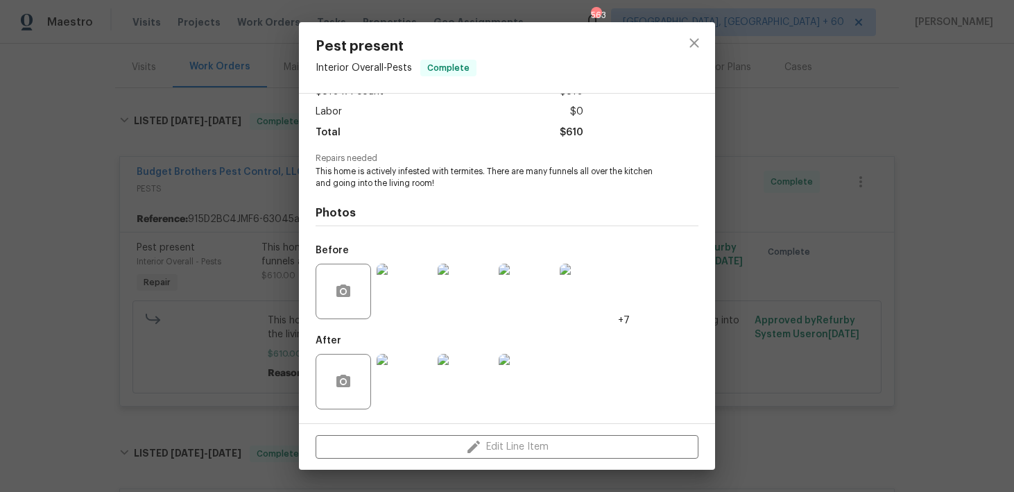
click at [412, 362] on img at bounding box center [405, 382] width 56 height 56
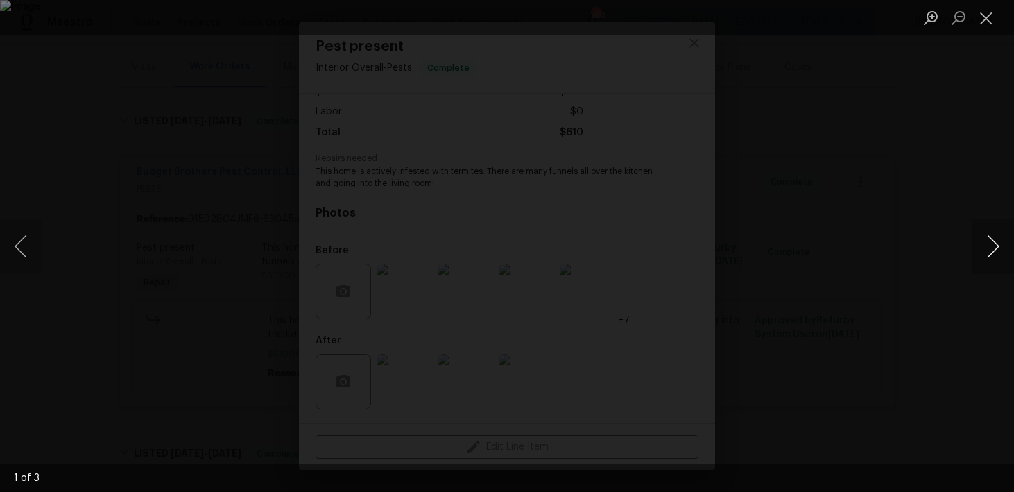
click at [980, 250] on button "Next image" at bounding box center [994, 247] width 42 height 56
click at [982, 28] on button "Close lightbox" at bounding box center [987, 18] width 28 height 24
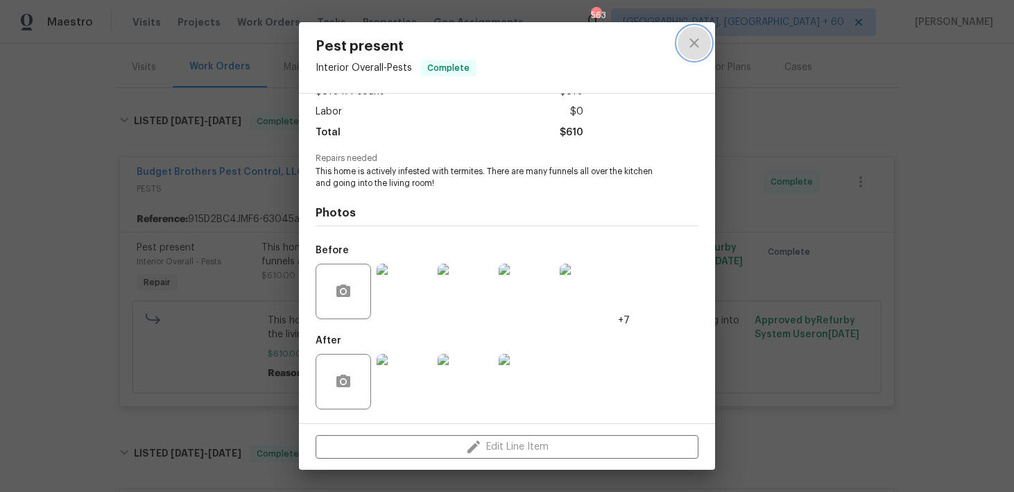
click at [694, 44] on icon "close" at bounding box center [694, 42] width 9 height 9
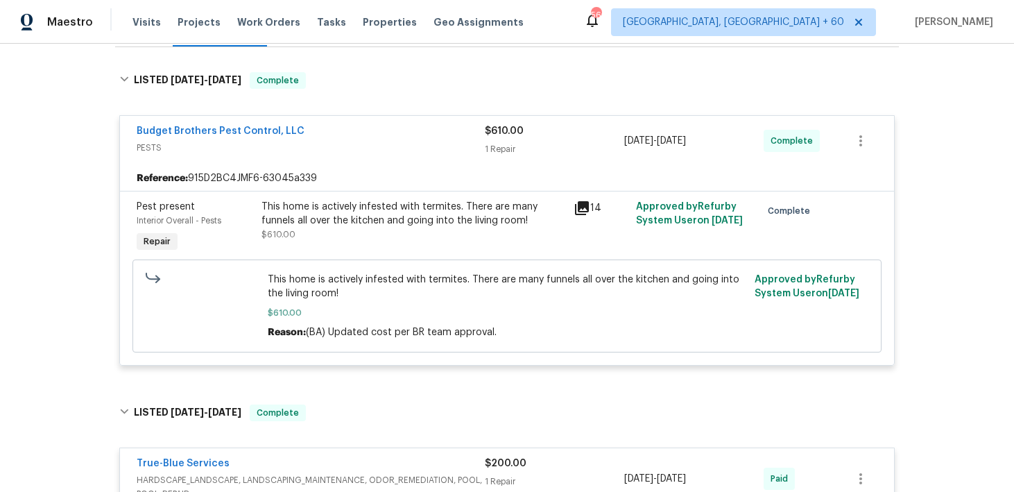
scroll to position [206, 0]
click at [532, 224] on div "This home is actively infested with termites. There are many funnels all over t…" at bounding box center [414, 212] width 304 height 28
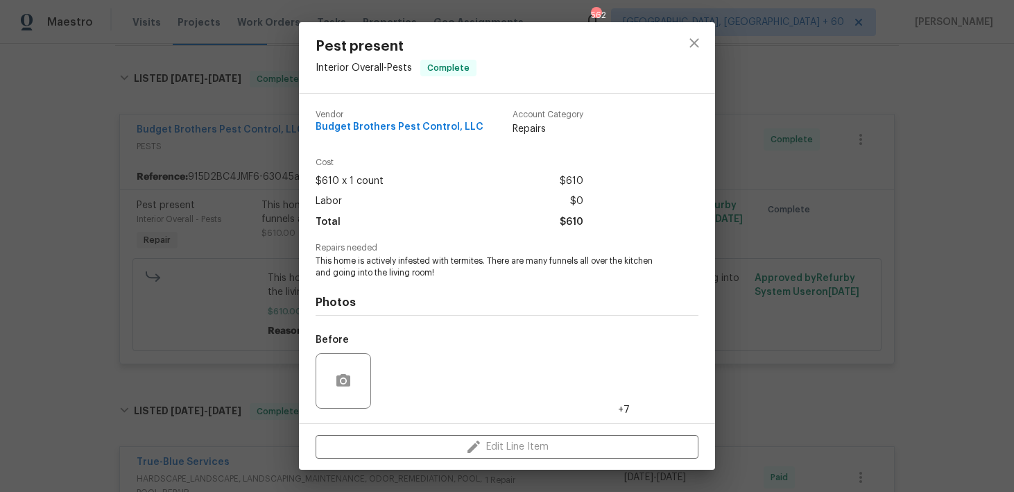
scroll to position [90, 0]
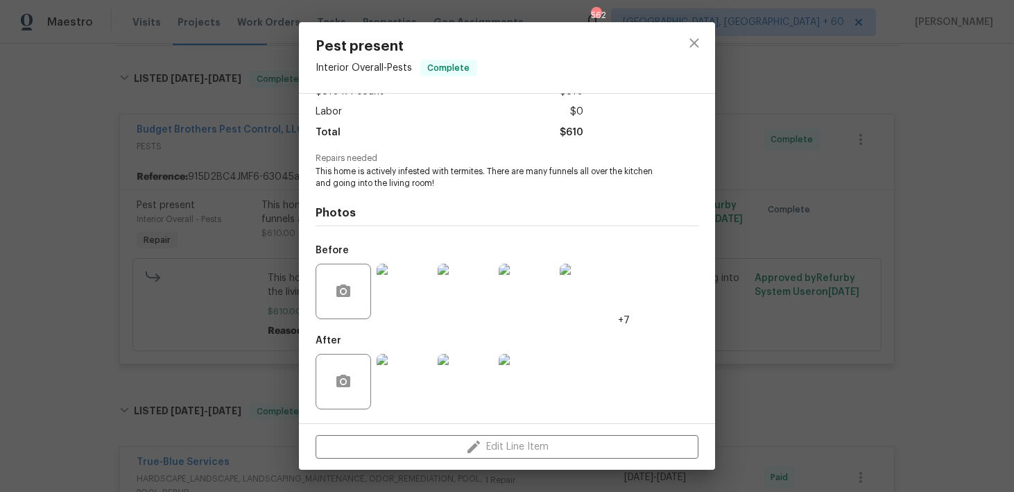
click at [415, 373] on img at bounding box center [405, 382] width 56 height 56
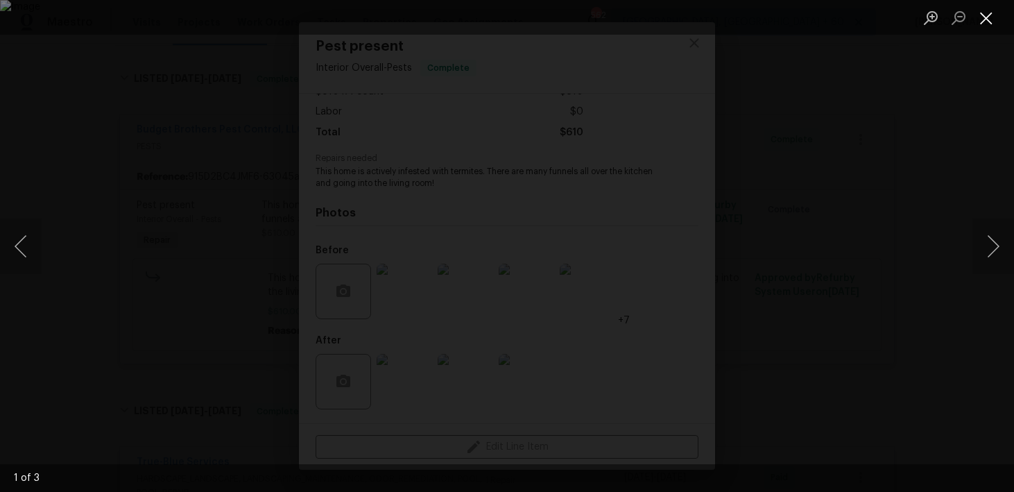
click at [985, 20] on button "Close lightbox" at bounding box center [987, 18] width 28 height 24
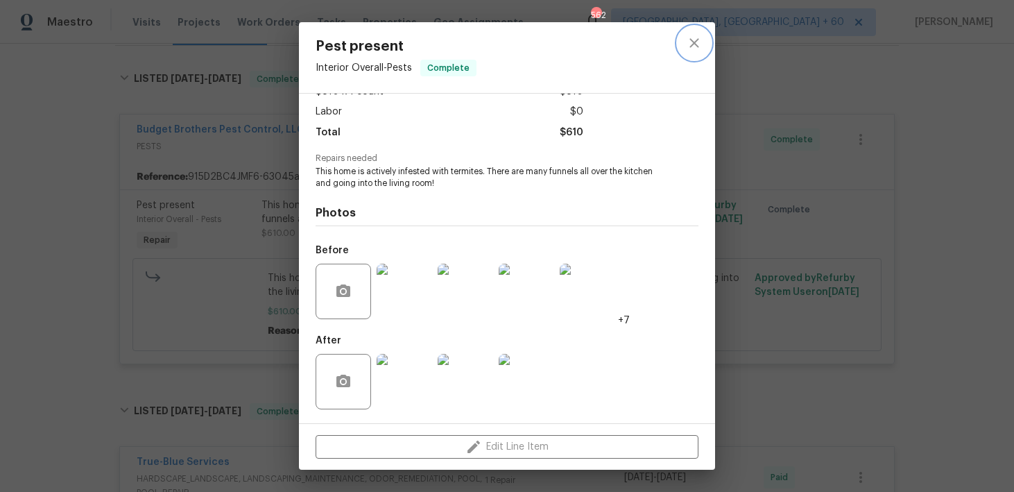
click at [692, 43] on icon "close" at bounding box center [694, 42] width 9 height 9
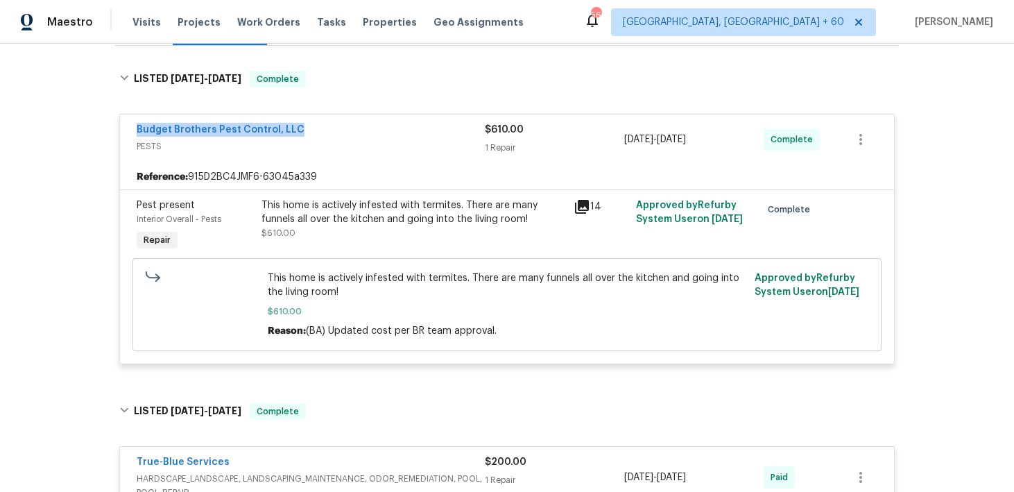
drag, startPoint x: 123, startPoint y: 124, endPoint x: 337, endPoint y: 124, distance: 214.4
click at [337, 124] on div "Budget Brothers Pest Control, LLC PESTS $610.00 1 Repair 8/18/2025 - 8/20/2025 …" at bounding box center [507, 139] width 774 height 50
copy link "Budget Brothers Pest Control, LLC"
drag, startPoint x: 359, startPoint y: 206, endPoint x: 382, endPoint y: 206, distance: 22.2
click at [382, 206] on div "This home is actively infested with termites. There are many funnels all over t…" at bounding box center [414, 212] width 304 height 28
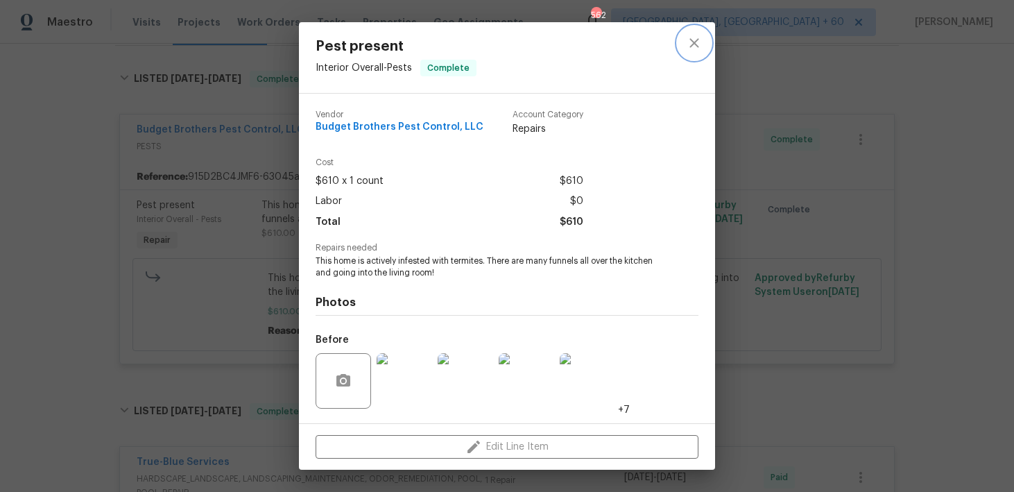
click at [698, 44] on icon "close" at bounding box center [694, 43] width 17 height 17
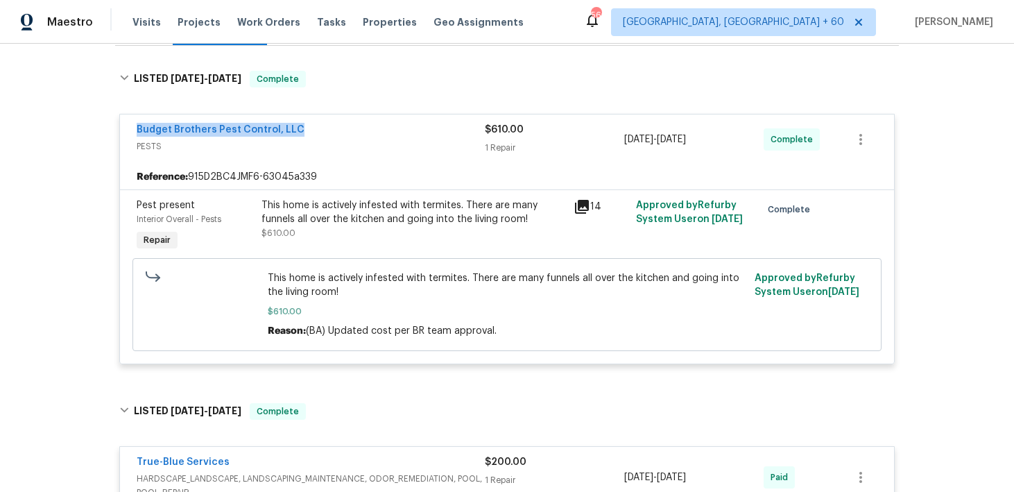
drag, startPoint x: 132, startPoint y: 128, endPoint x: 300, endPoint y: 129, distance: 168.6
click at [300, 129] on div "Budget Brothers Pest Control, LLC PESTS $610.00 1 Repair 8/18/2025 - 8/20/2025 …" at bounding box center [507, 139] width 774 height 50
copy link "Budget Brothers Pest Control, LLC"
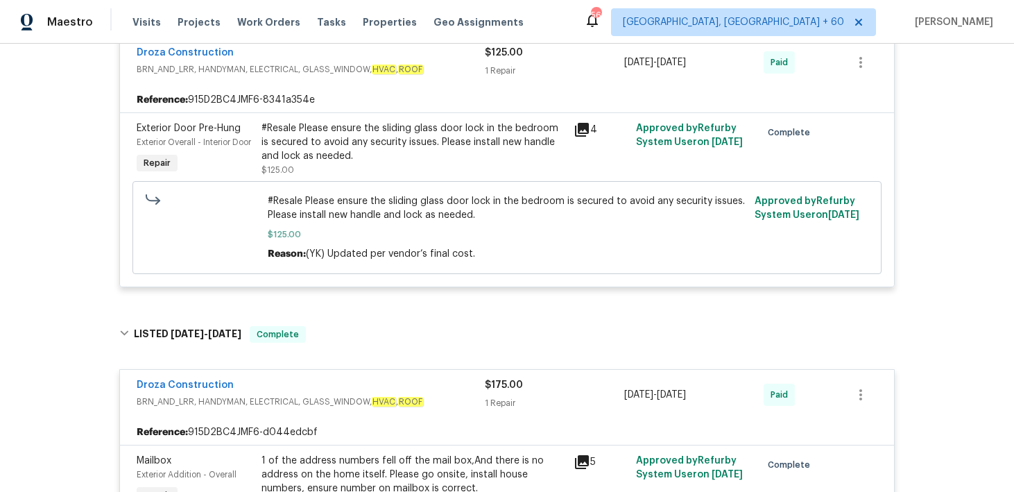
scroll to position [0, 0]
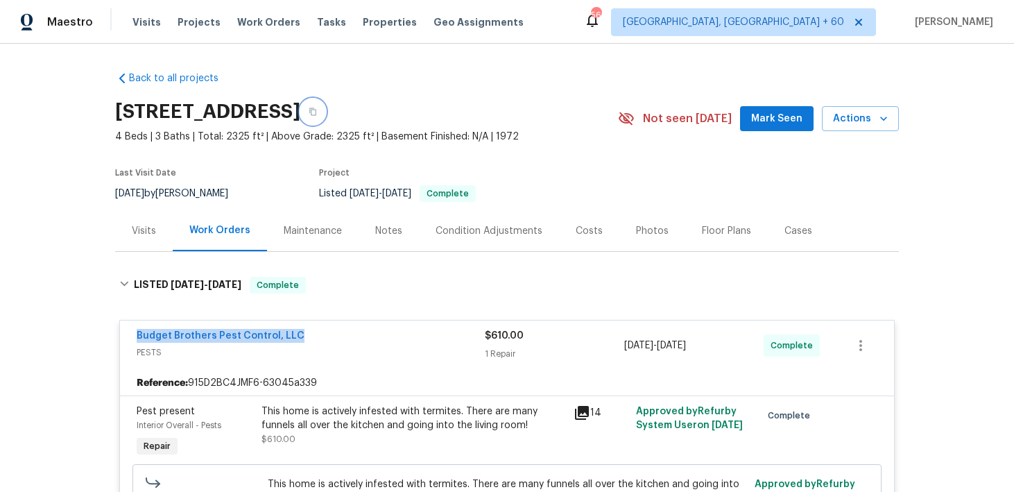
click at [316, 110] on icon "button" at bounding box center [312, 112] width 7 height 8
click at [140, 25] on span "Visits" at bounding box center [147, 22] width 28 height 14
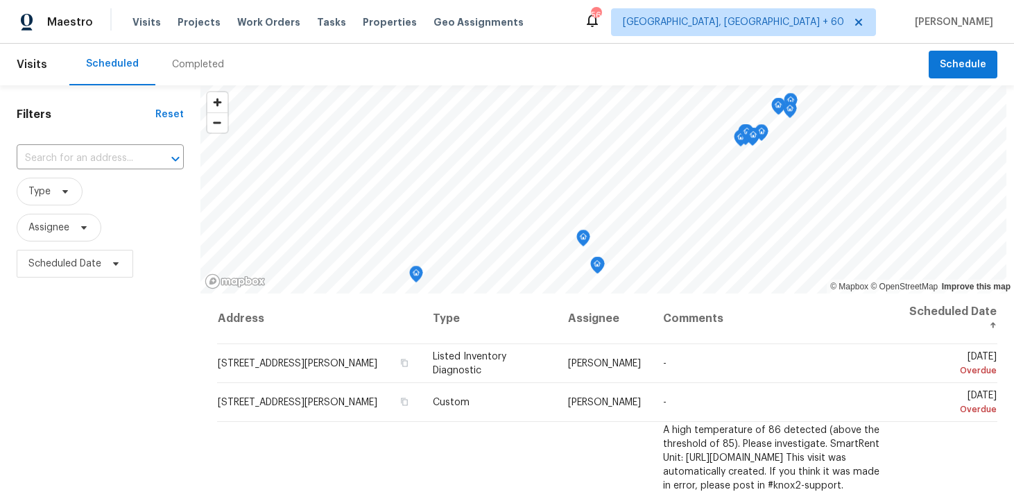
click at [185, 58] on div "Completed" at bounding box center [198, 65] width 52 height 14
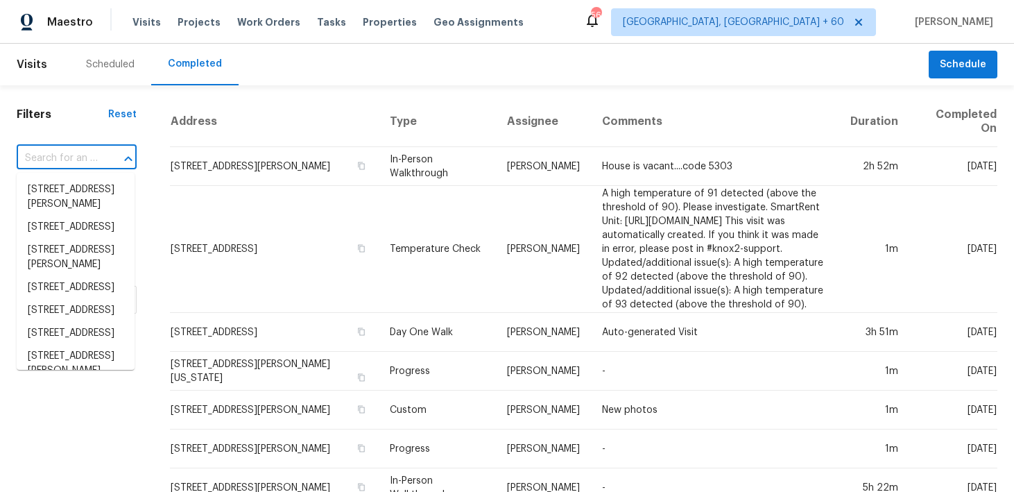
click at [77, 158] on input "text" at bounding box center [57, 159] width 81 height 22
paste input "105 Gambels Ln Summerville, SC 29485"
type input "105 Gambels Ln Summerville, SC 29485"
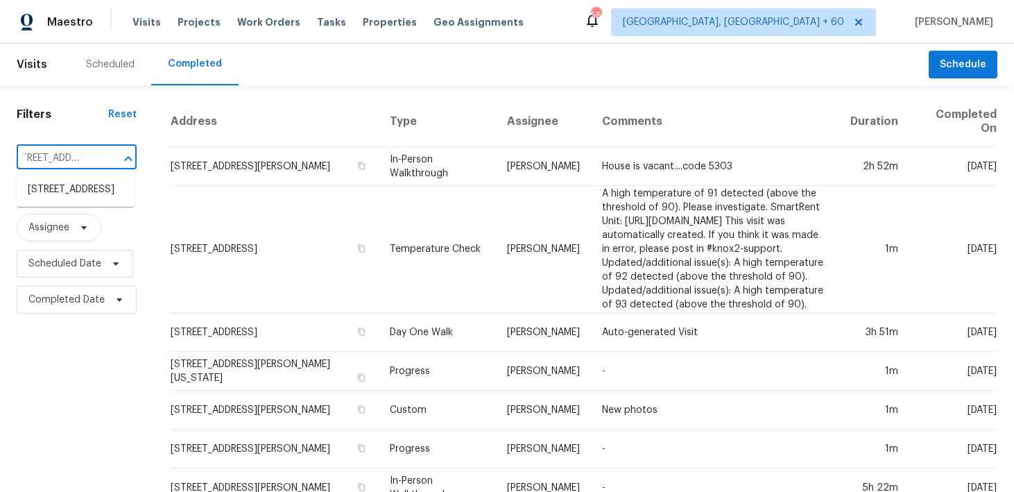
click at [82, 201] on li "105 Gambels Ln, Summerville, SC 29485" at bounding box center [76, 189] width 118 height 23
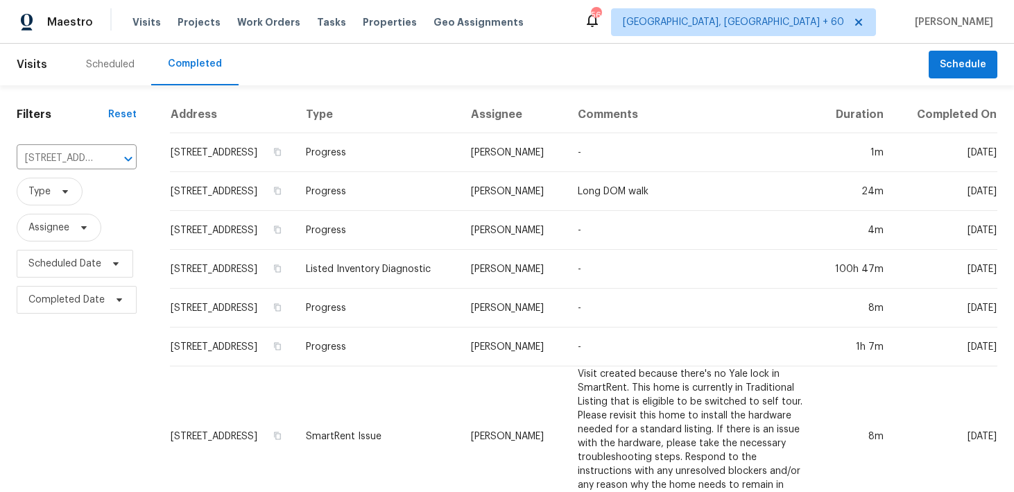
click at [386, 133] on th "Type" at bounding box center [377, 114] width 165 height 37
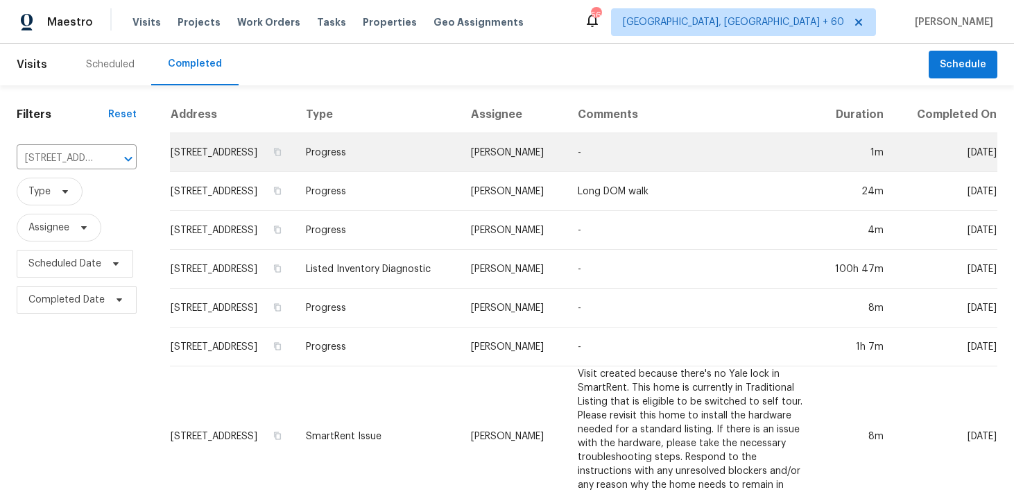
click at [384, 161] on td "Progress" at bounding box center [377, 152] width 165 height 39
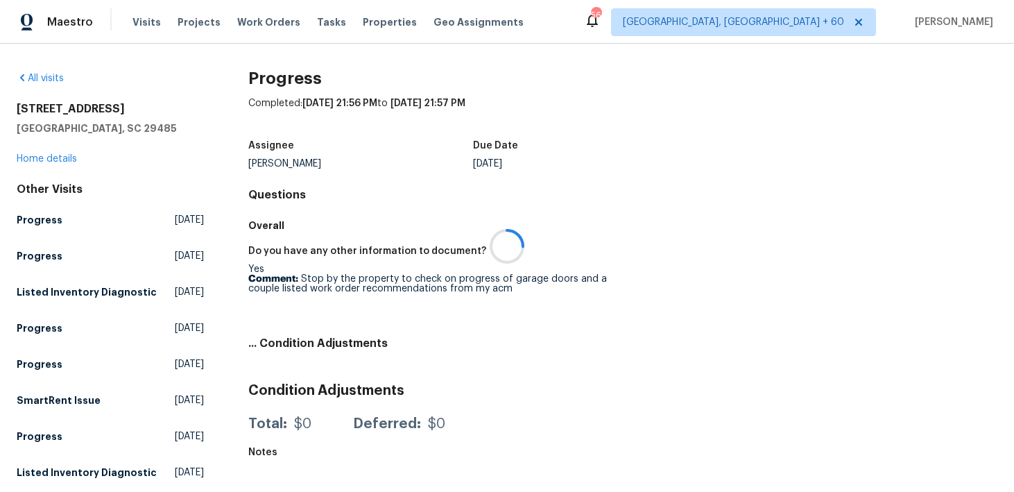
click at [37, 163] on div at bounding box center [507, 246] width 1014 height 492
click at [40, 157] on link "Home details" at bounding box center [47, 159] width 60 height 10
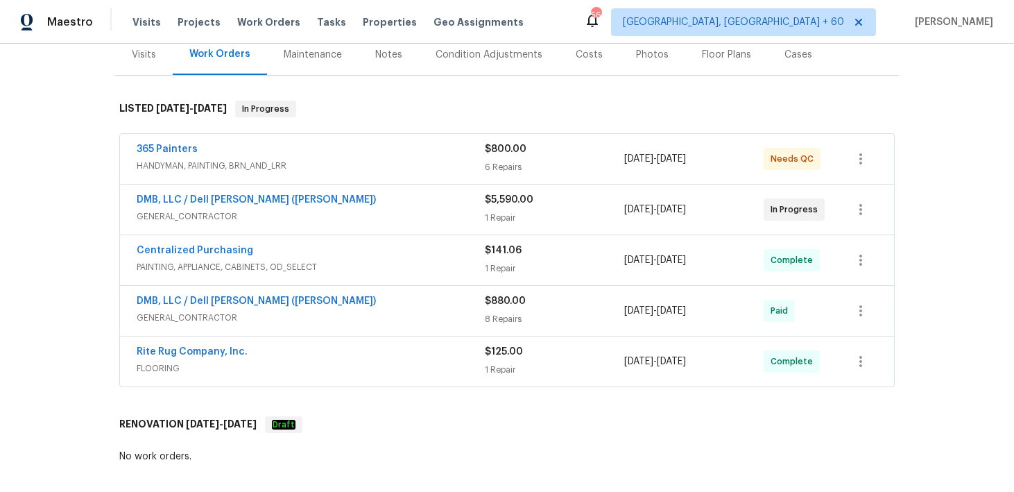
scroll to position [190, 0]
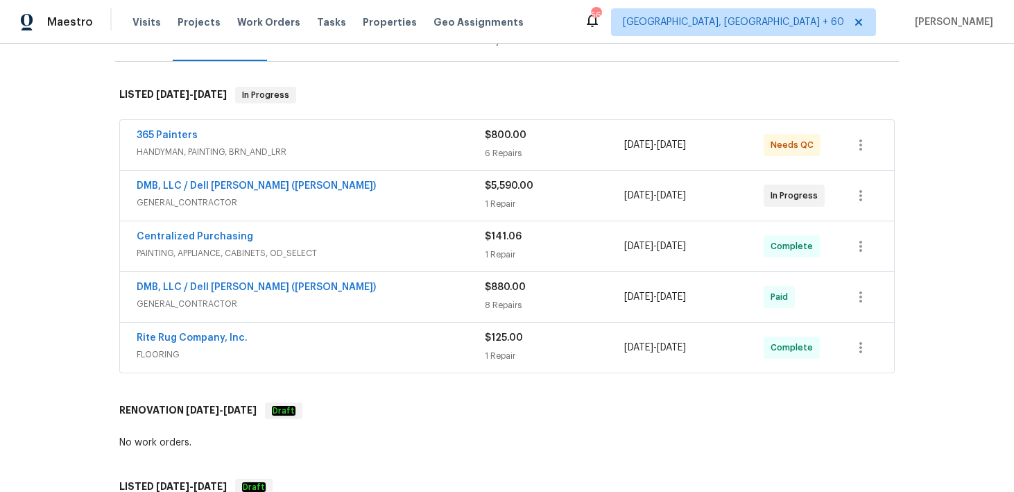
click at [492, 155] on div "6 Repairs" at bounding box center [554, 153] width 139 height 14
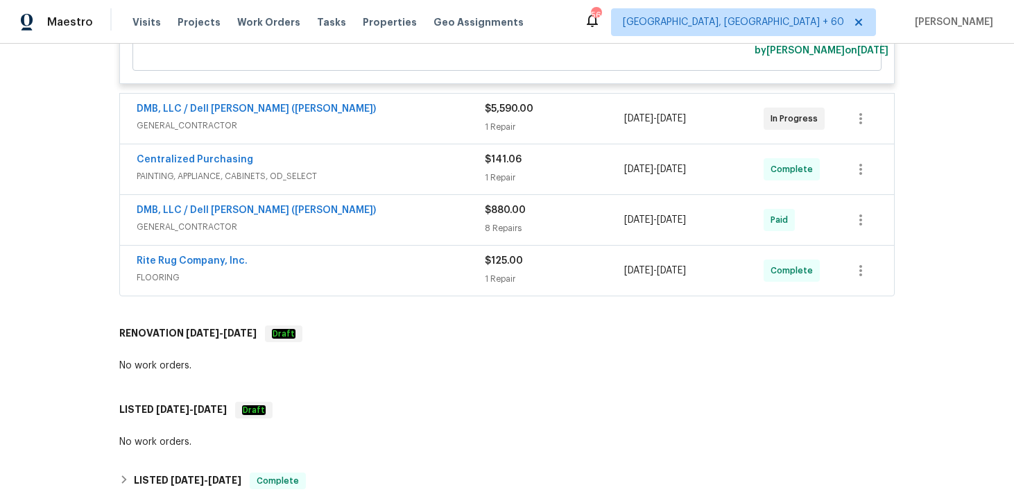
scroll to position [1218, 0]
click at [507, 183] on div "1 Repair" at bounding box center [554, 178] width 139 height 14
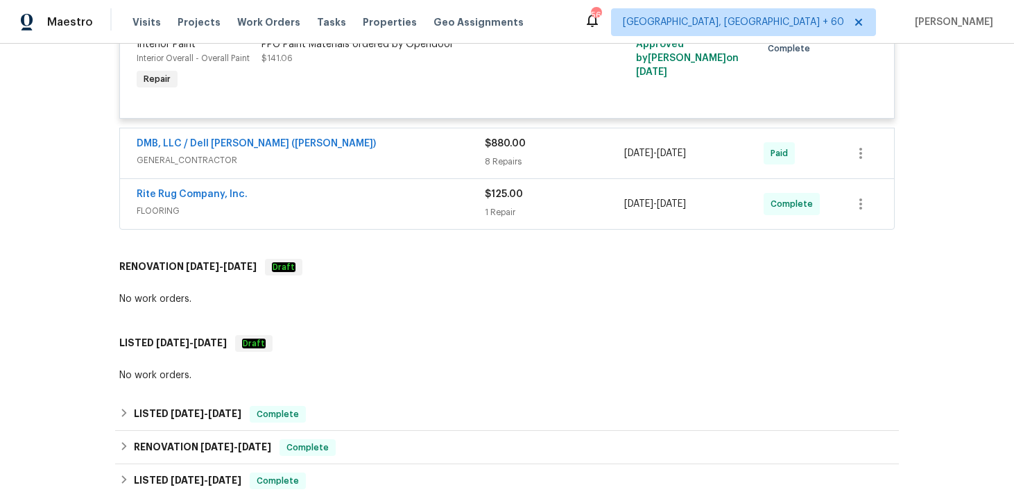
scroll to position [1391, 0]
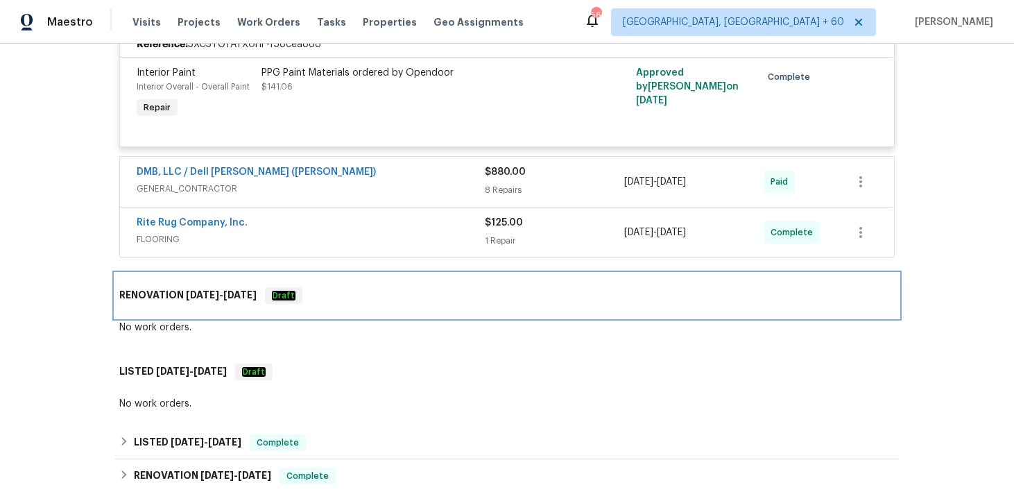
click at [357, 295] on div "RENOVATION 8/18/25 - 8/18/25 Draft" at bounding box center [507, 295] width 776 height 17
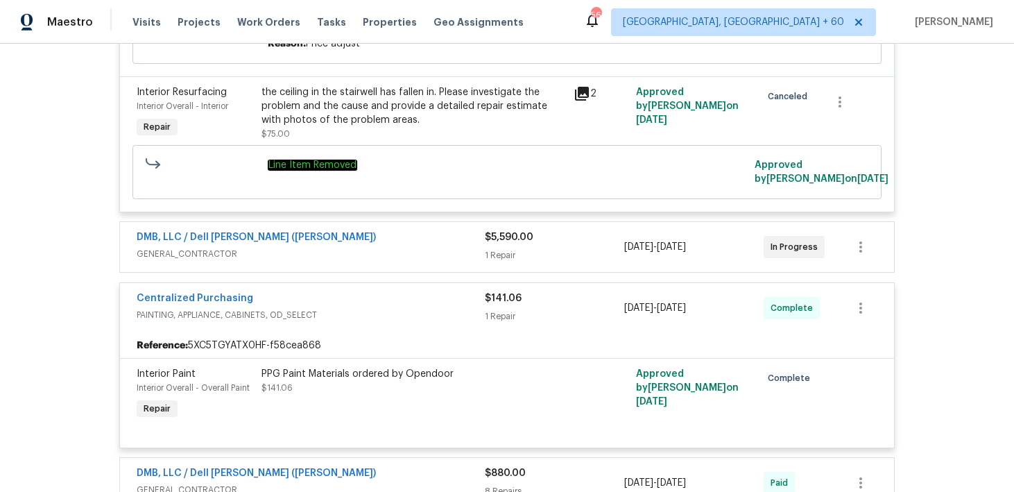
scroll to position [1020, 0]
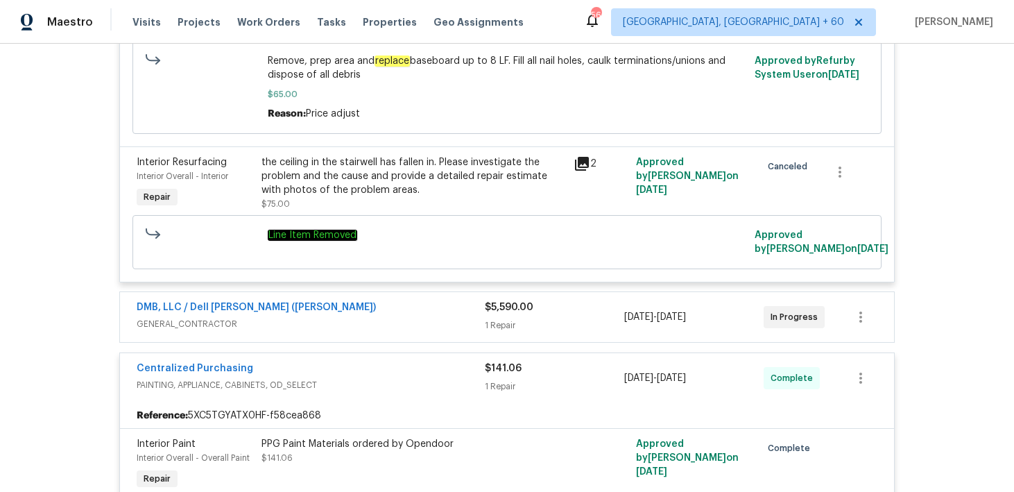
click at [495, 329] on div "1 Repair" at bounding box center [554, 325] width 139 height 14
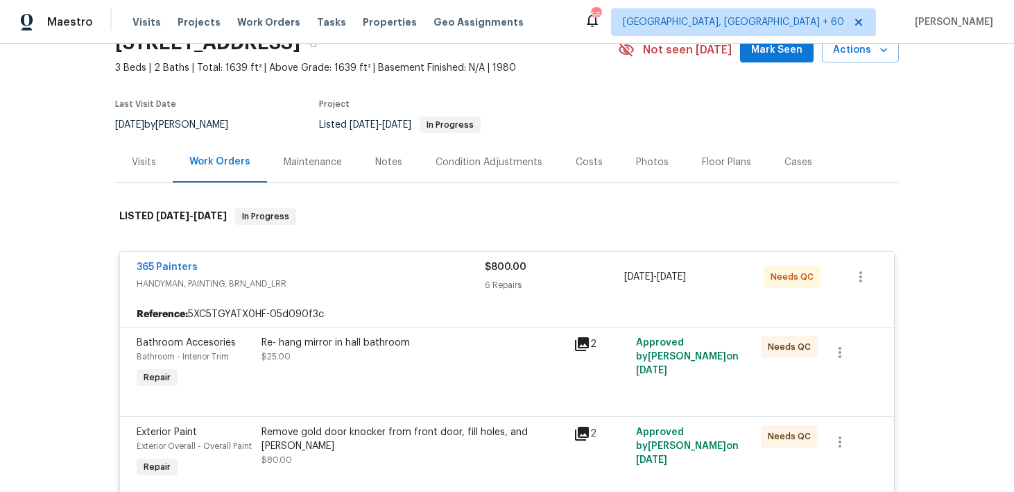
scroll to position [0, 0]
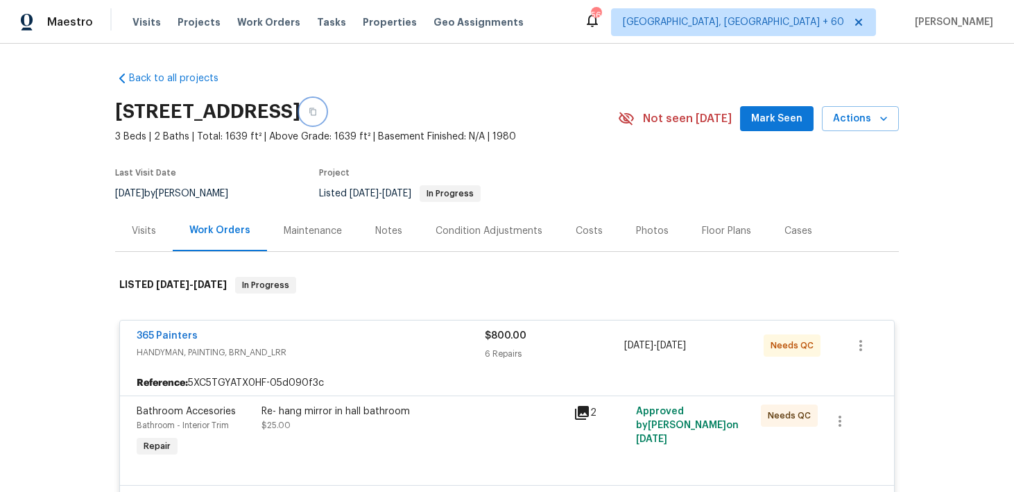
click at [325, 117] on button "button" at bounding box center [312, 111] width 25 height 25
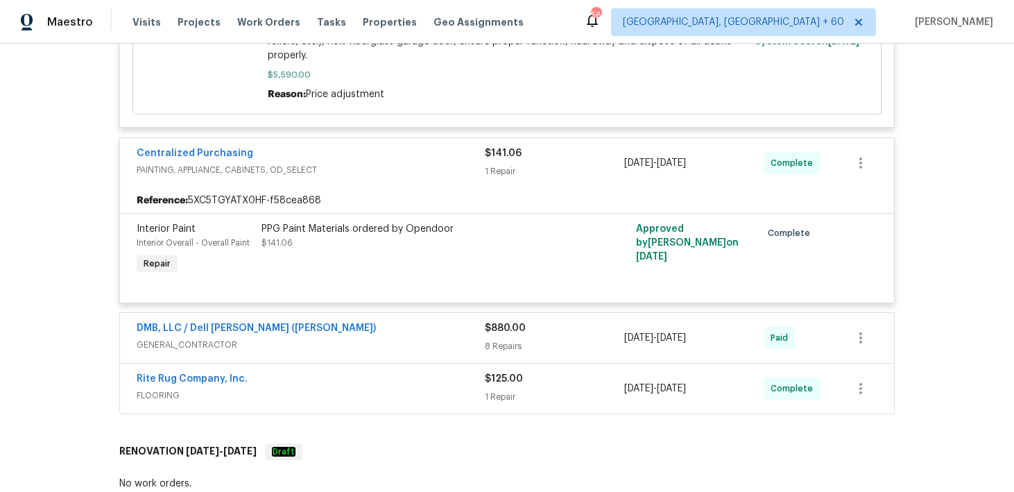
scroll to position [1474, 0]
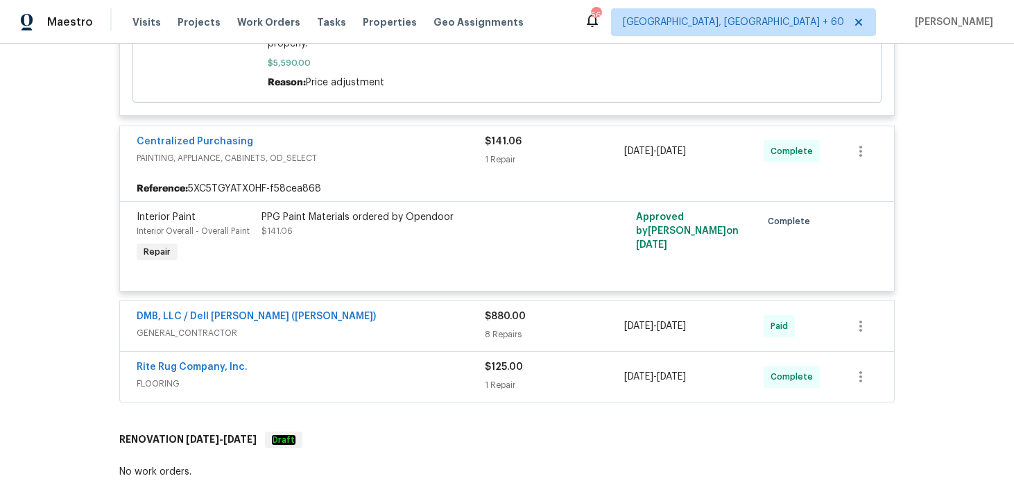
click at [509, 328] on div "8 Repairs" at bounding box center [554, 335] width 139 height 14
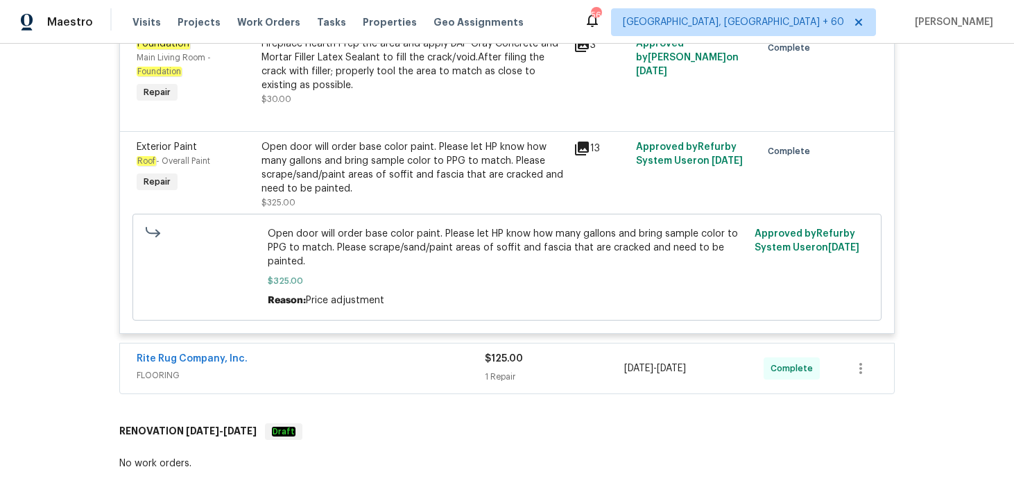
scroll to position [2549, 0]
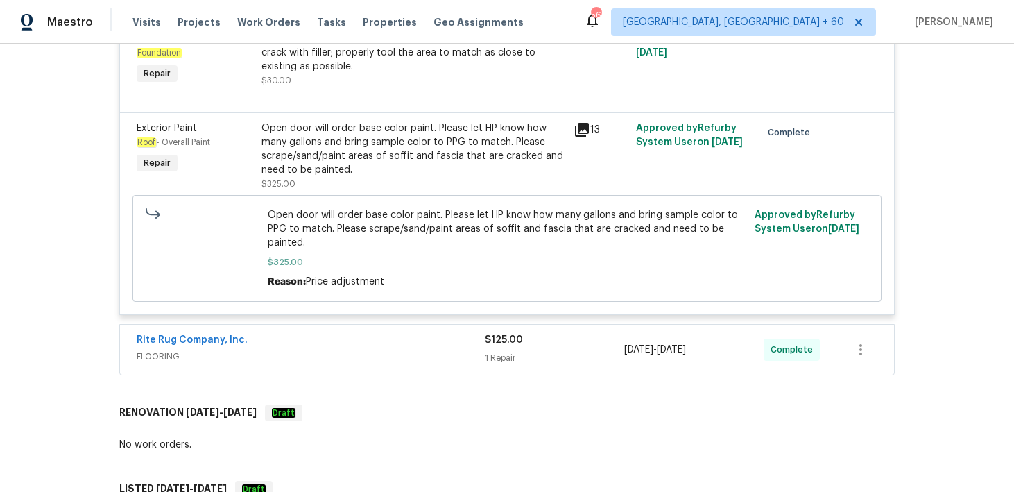
click at [511, 351] on div "1 Repair" at bounding box center [554, 358] width 139 height 14
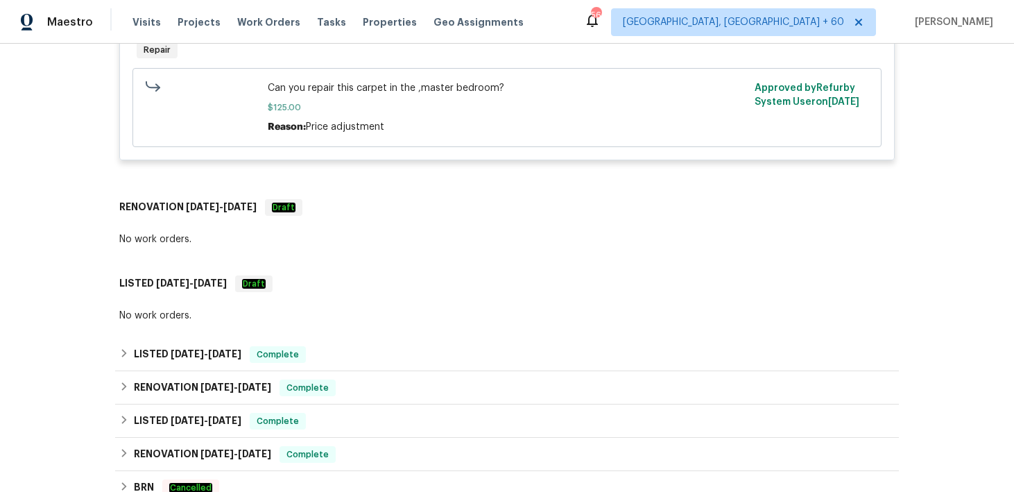
scroll to position [3048, 0]
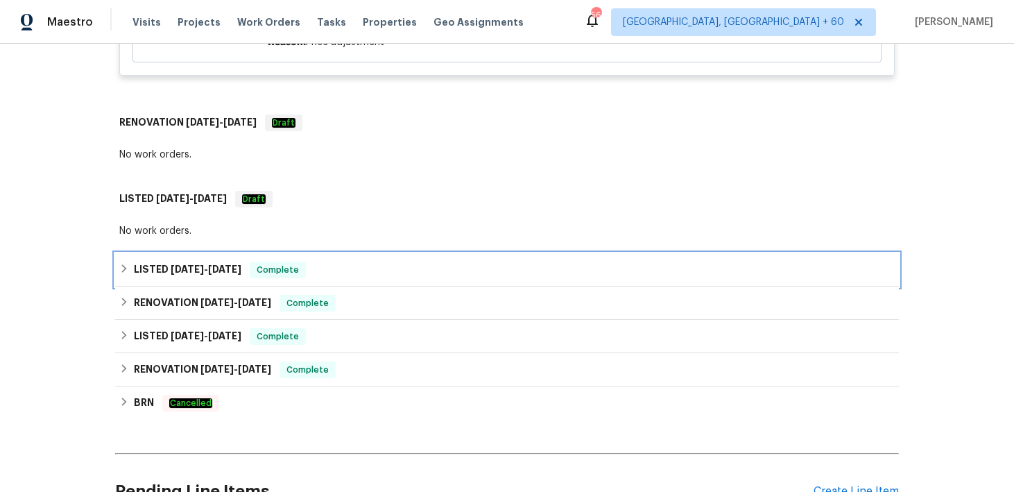
click at [413, 267] on div "LISTED 4/17/25 - 4/21/25 Complete" at bounding box center [507, 270] width 776 height 17
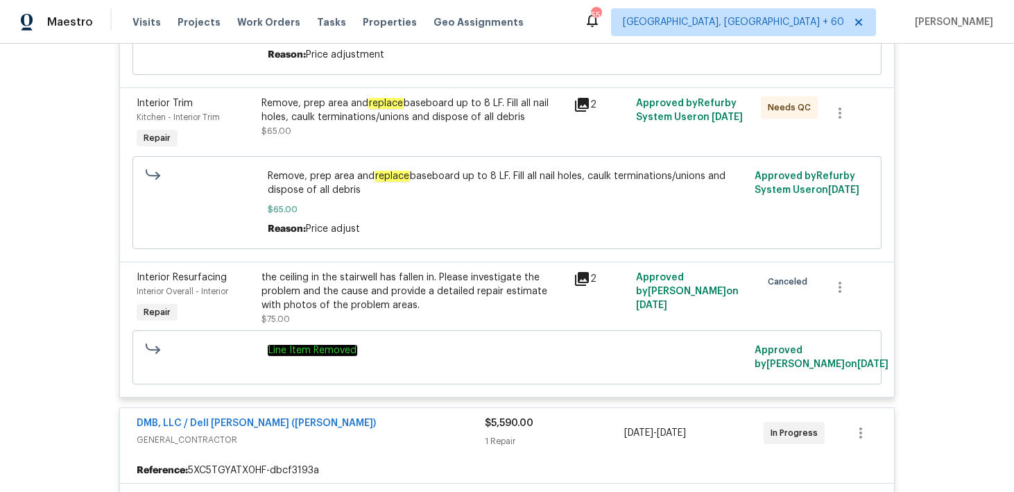
scroll to position [572, 0]
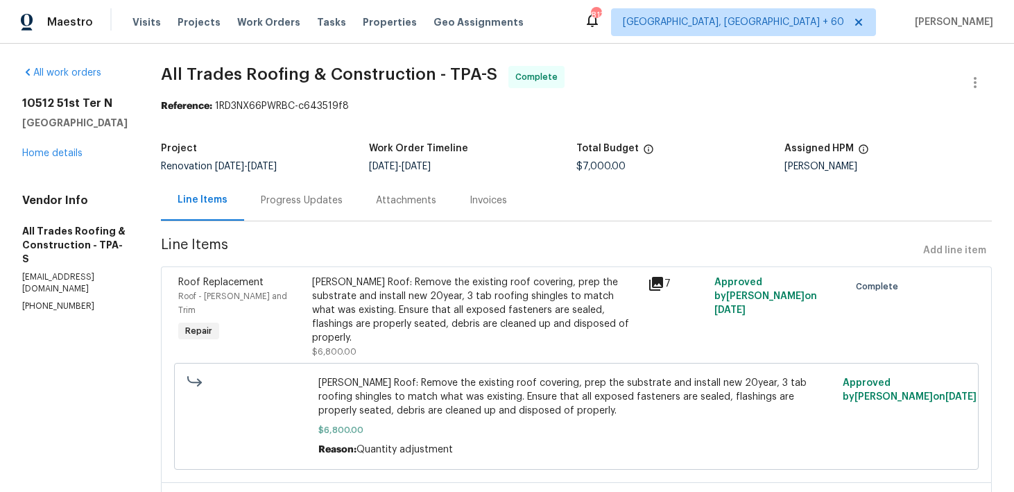
click at [337, 199] on div "Progress Updates" at bounding box center [302, 201] width 82 height 14
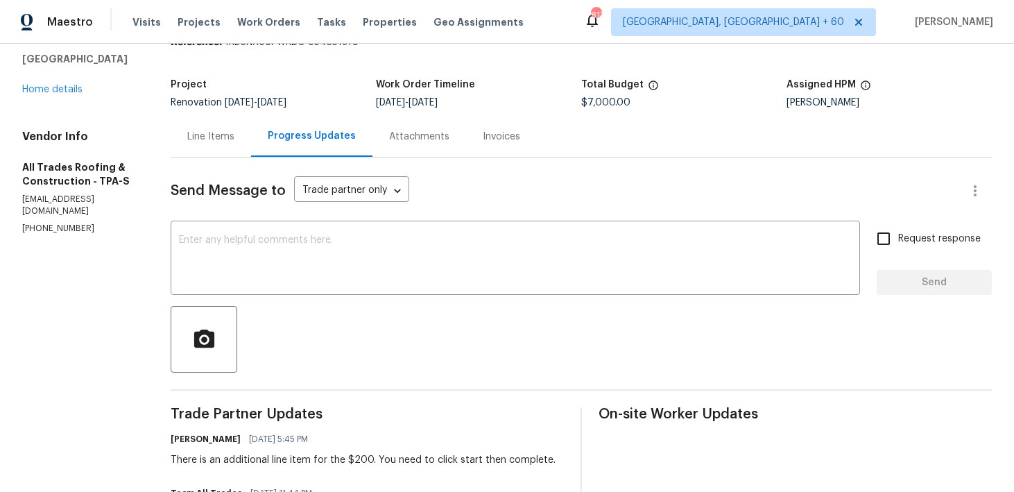
scroll to position [48, 0]
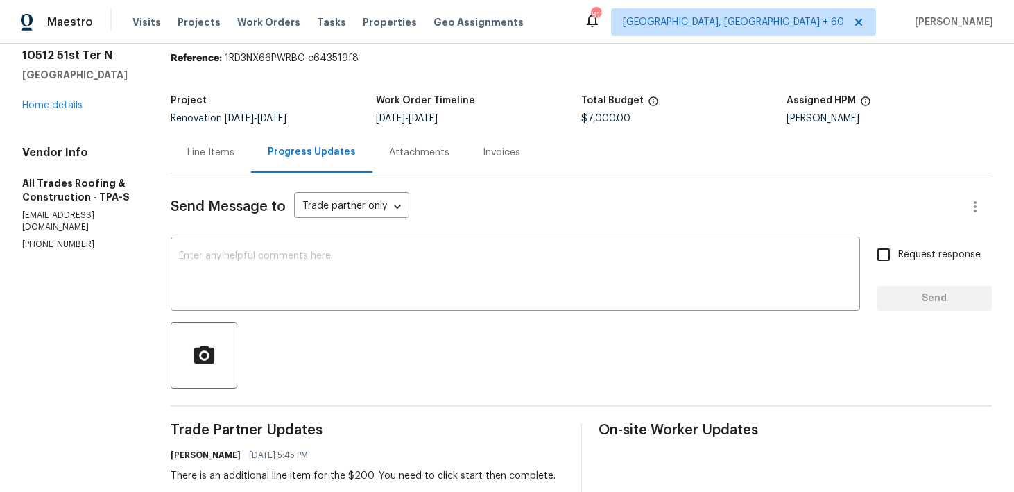
click at [483, 153] on div "Invoices" at bounding box center [501, 153] width 37 height 14
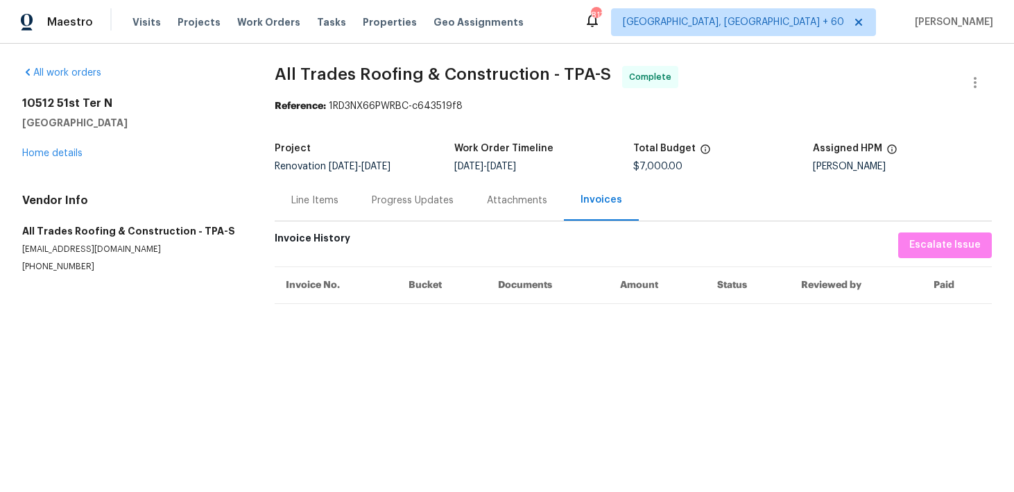
click at [370, 203] on div "Progress Updates" at bounding box center [412, 200] width 115 height 41
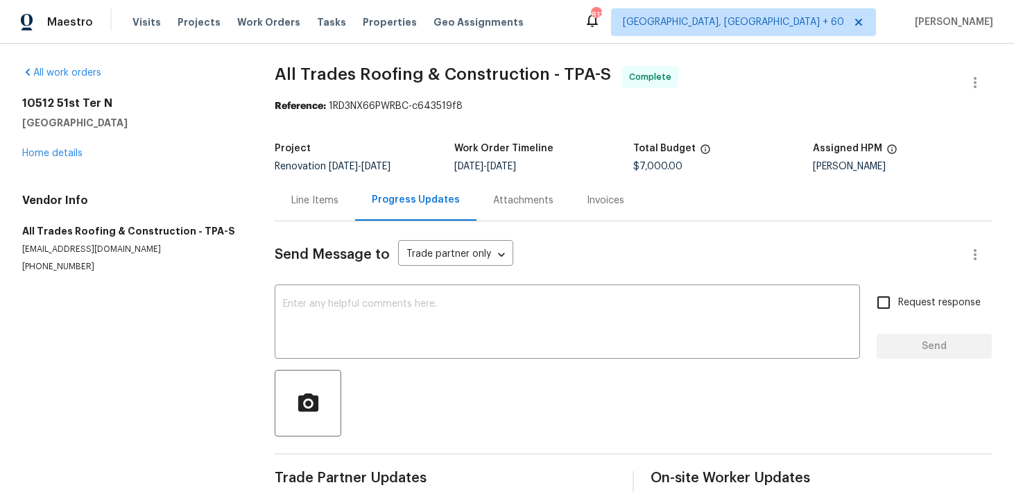
click at [384, 203] on div "Progress Updates" at bounding box center [416, 200] width 88 height 14
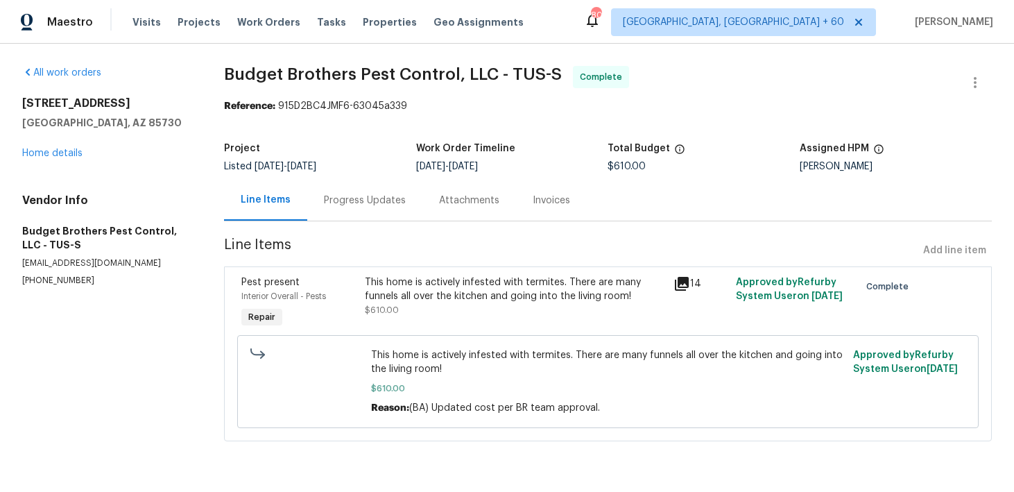
click at [355, 203] on div "Progress Updates" at bounding box center [365, 201] width 82 height 14
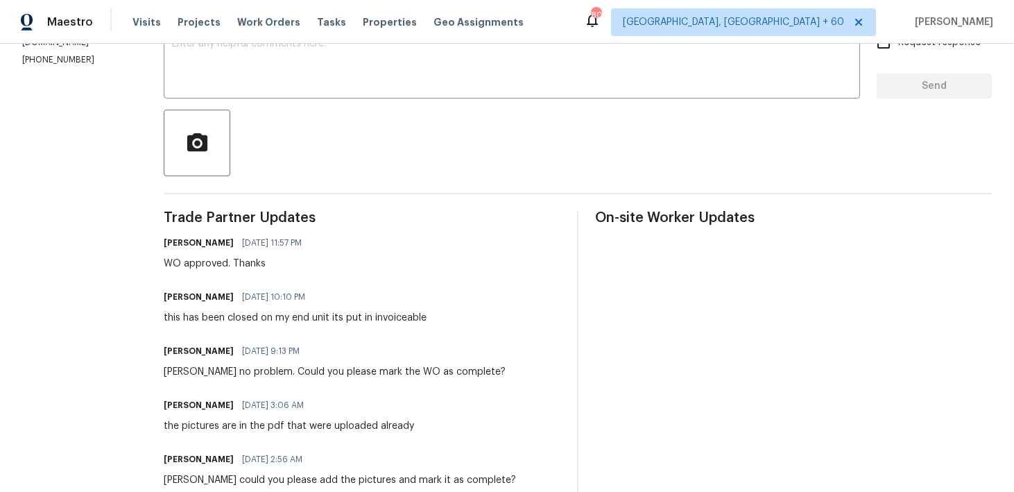
scroll to position [253, 0]
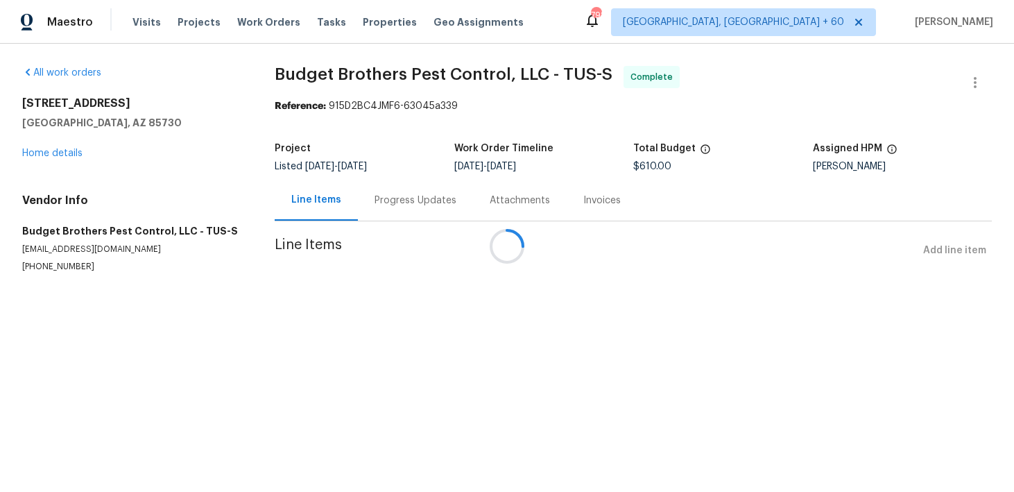
click at [401, 207] on div at bounding box center [507, 246] width 1014 height 492
click at [399, 206] on div at bounding box center [507, 246] width 1014 height 492
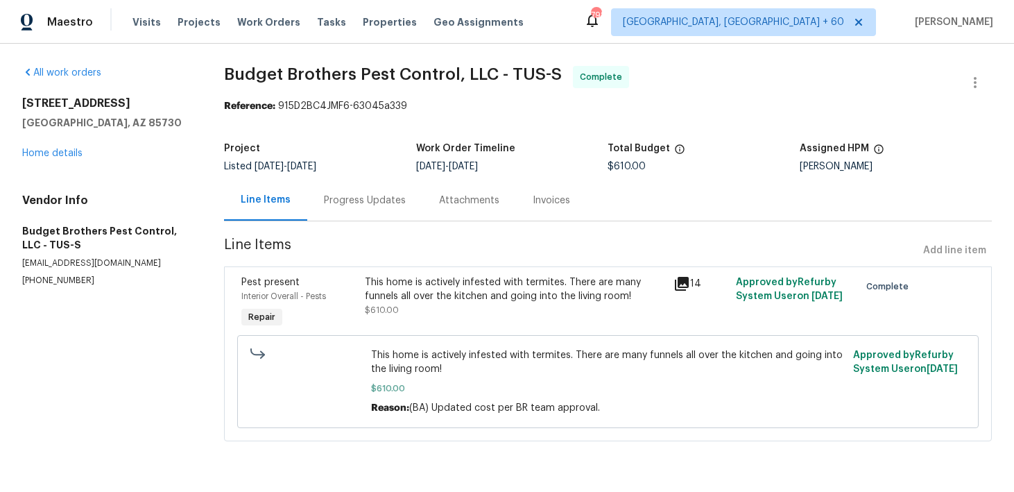
click at [383, 203] on div "Progress Updates" at bounding box center [365, 201] width 82 height 14
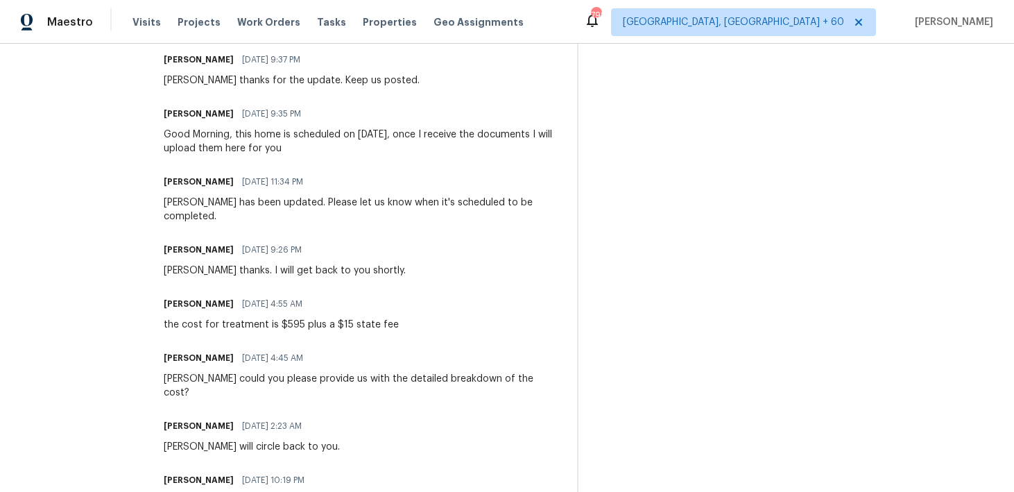
scroll to position [1217, 0]
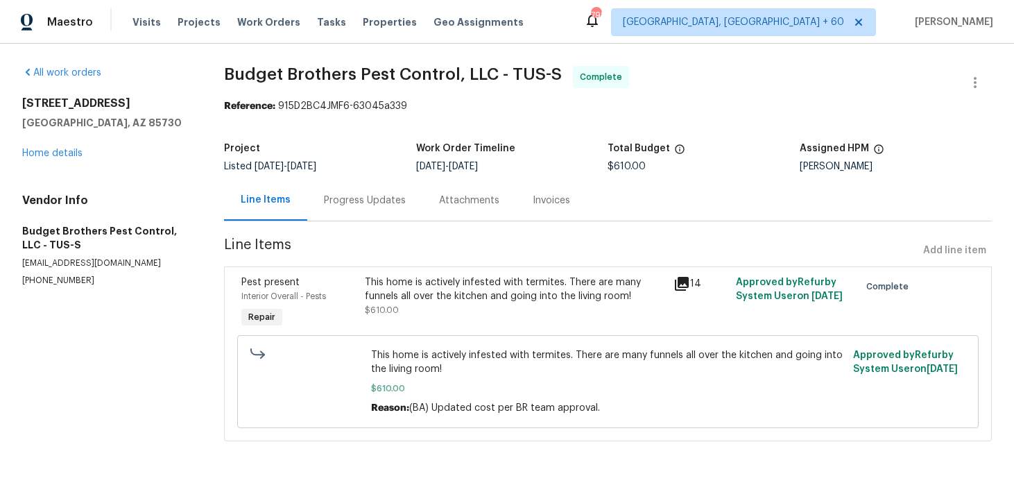
click at [359, 187] on div "Progress Updates" at bounding box center [364, 200] width 115 height 41
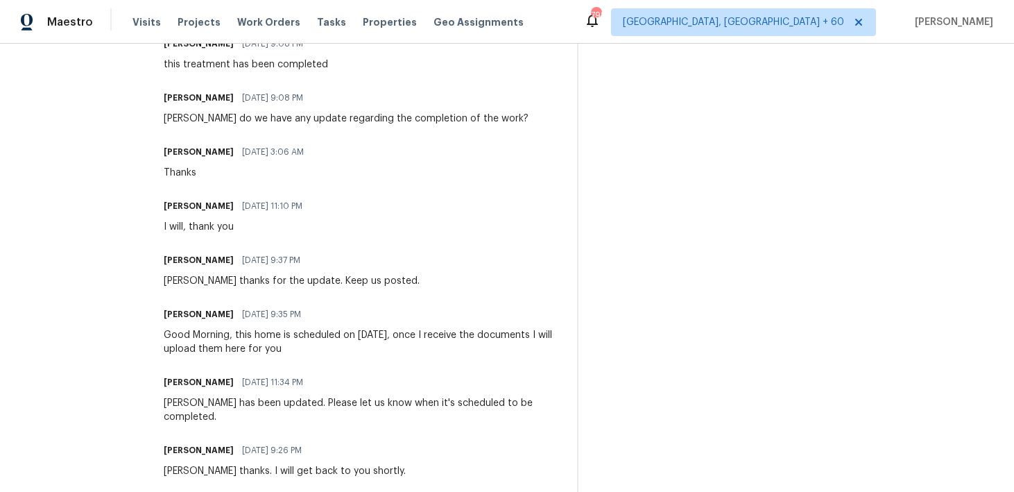
scroll to position [1217, 0]
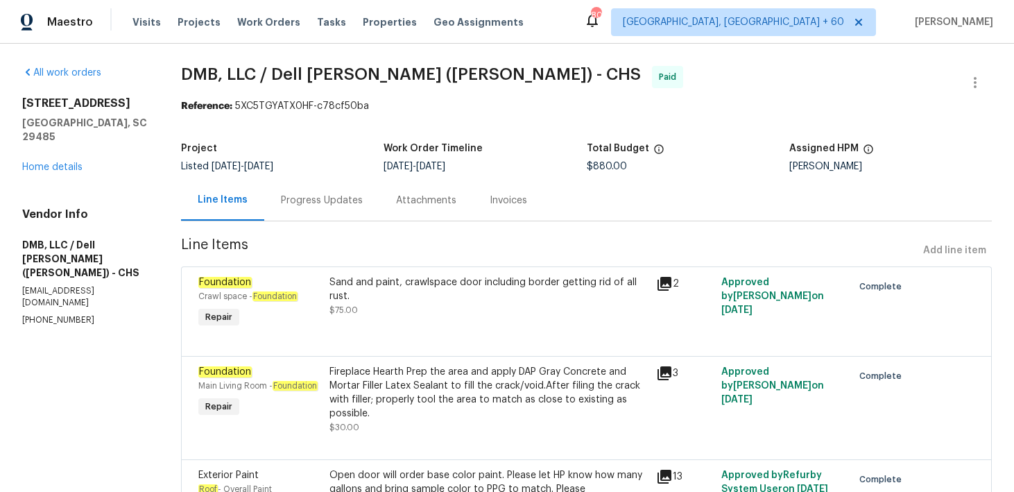
click at [319, 212] on div "Progress Updates" at bounding box center [321, 200] width 115 height 41
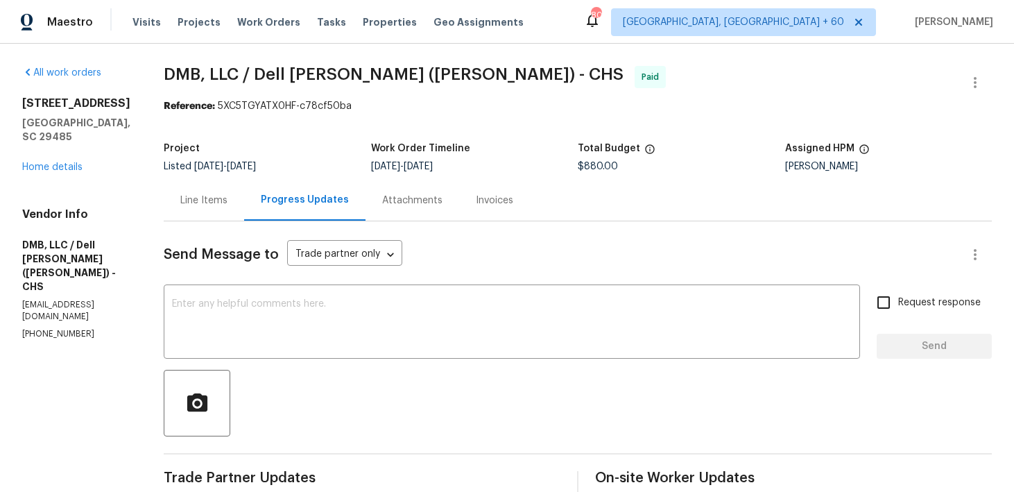
click at [223, 201] on div "Line Items" at bounding box center [203, 201] width 47 height 14
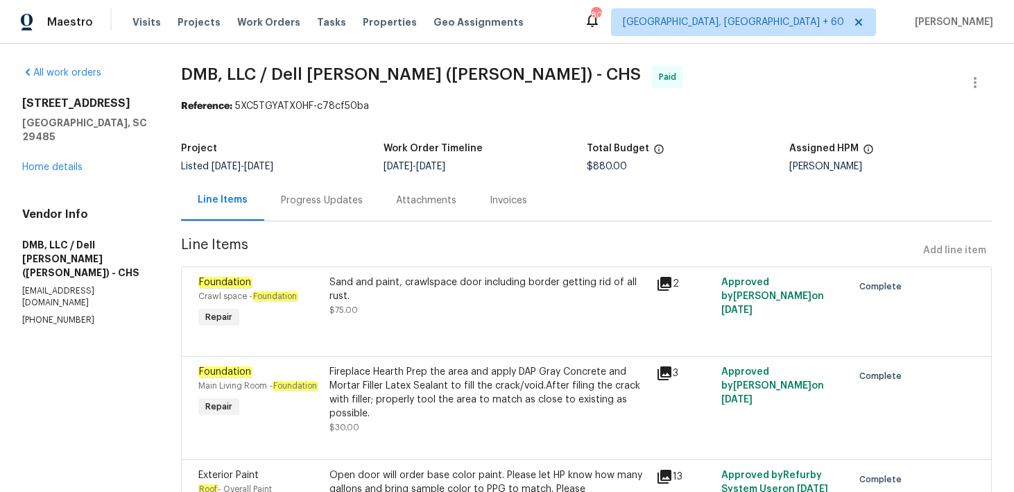
click at [292, 206] on div "Progress Updates" at bounding box center [322, 201] width 82 height 14
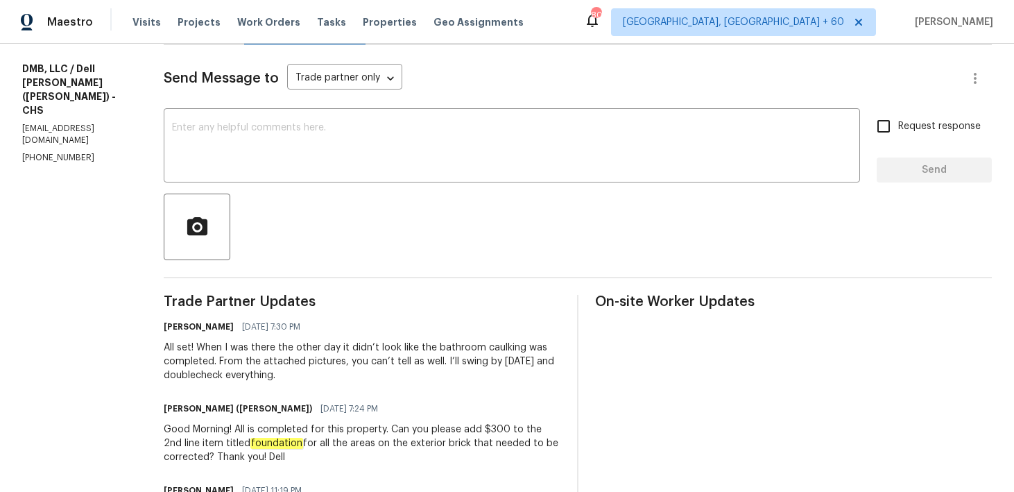
scroll to position [171, 0]
